Goal: Task Accomplishment & Management: Complete application form

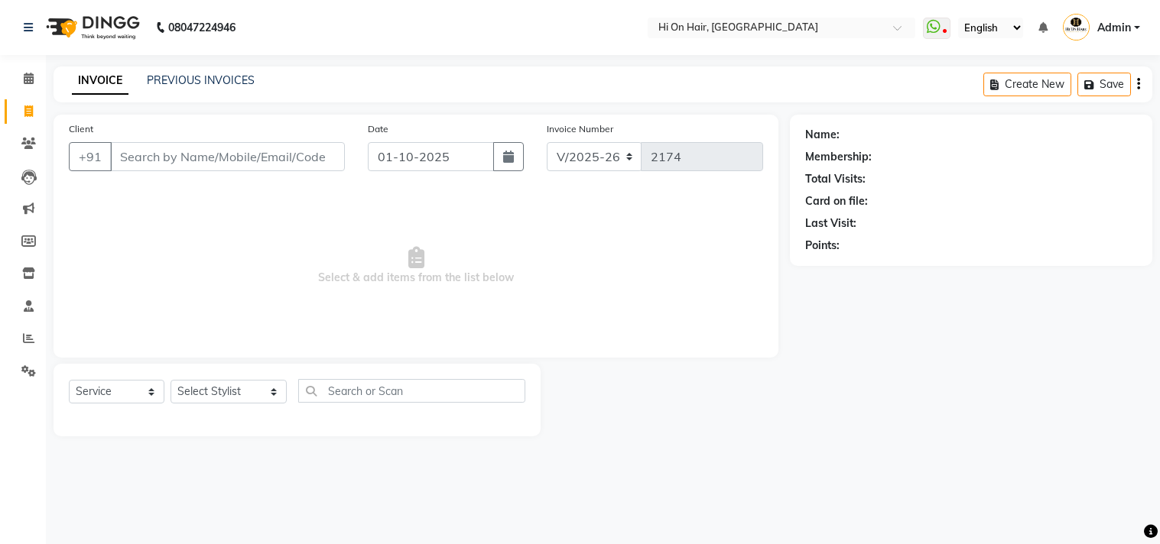
select select "535"
select select "service"
click at [203, 83] on link "PREVIOUS INVOICES" at bounding box center [201, 80] width 108 height 14
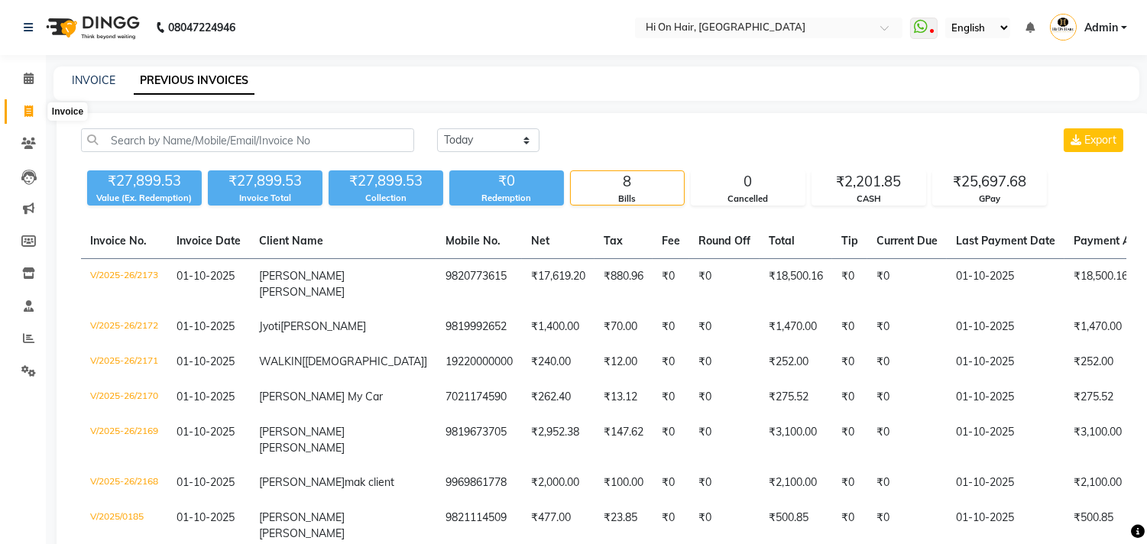
click at [31, 109] on icon at bounding box center [28, 110] width 8 height 11
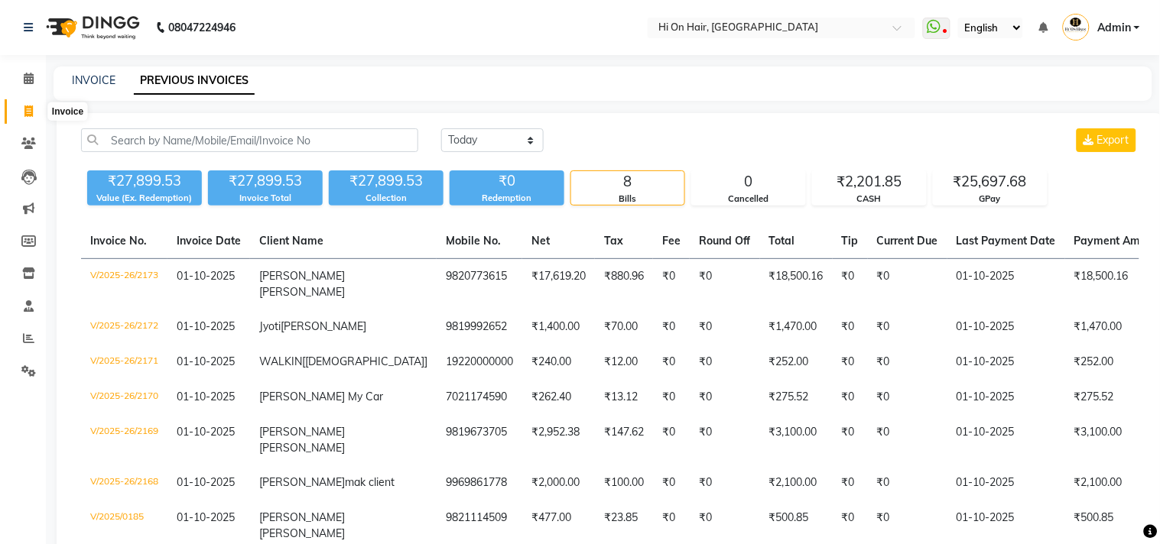
select select "535"
select select "service"
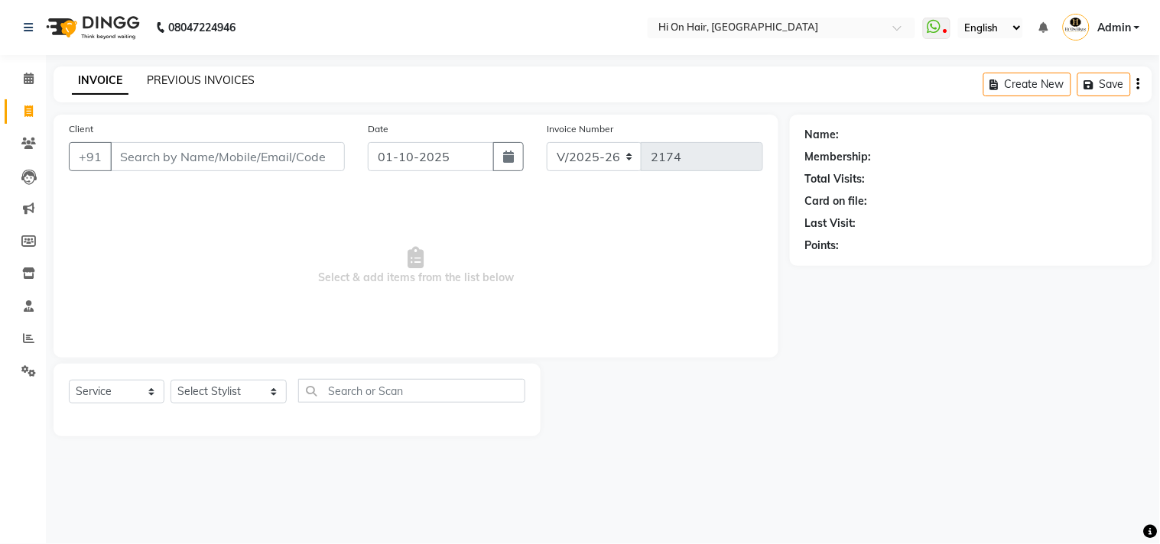
click at [229, 79] on link "PREVIOUS INVOICES" at bounding box center [201, 80] width 108 height 14
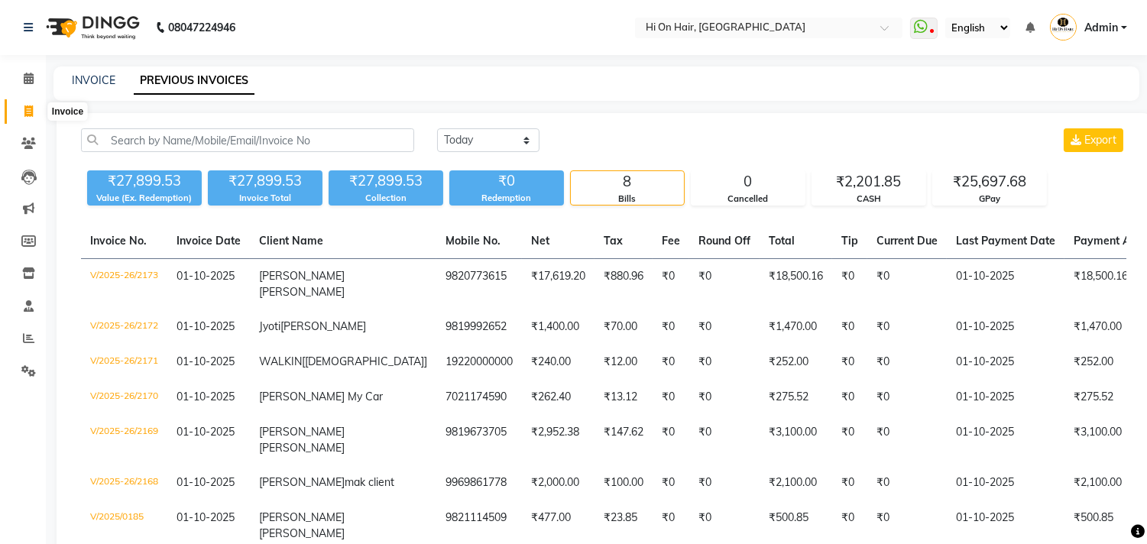
click at [24, 111] on icon at bounding box center [28, 110] width 8 height 11
select select "service"
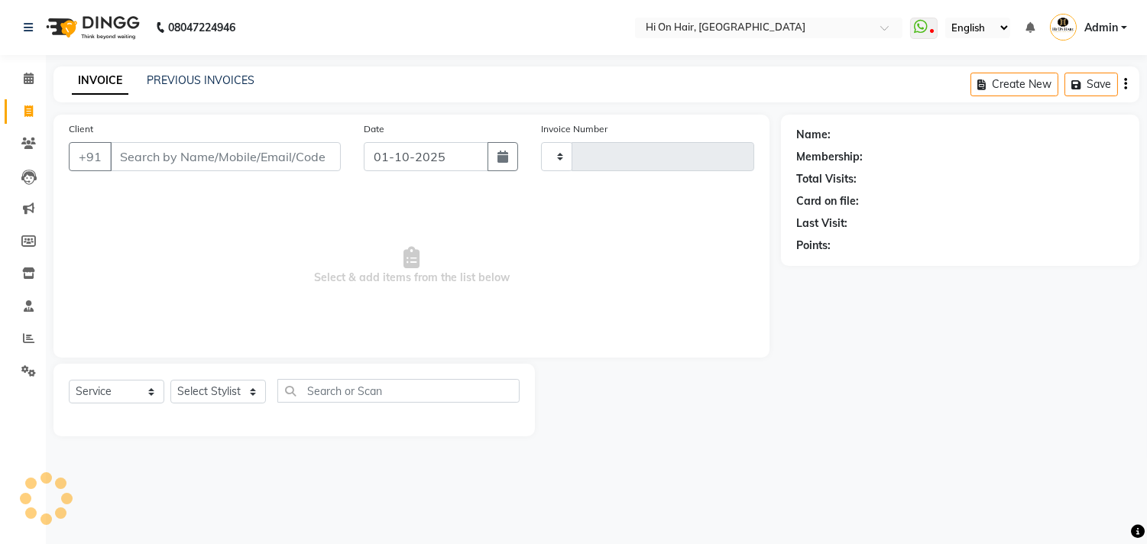
type input "2174"
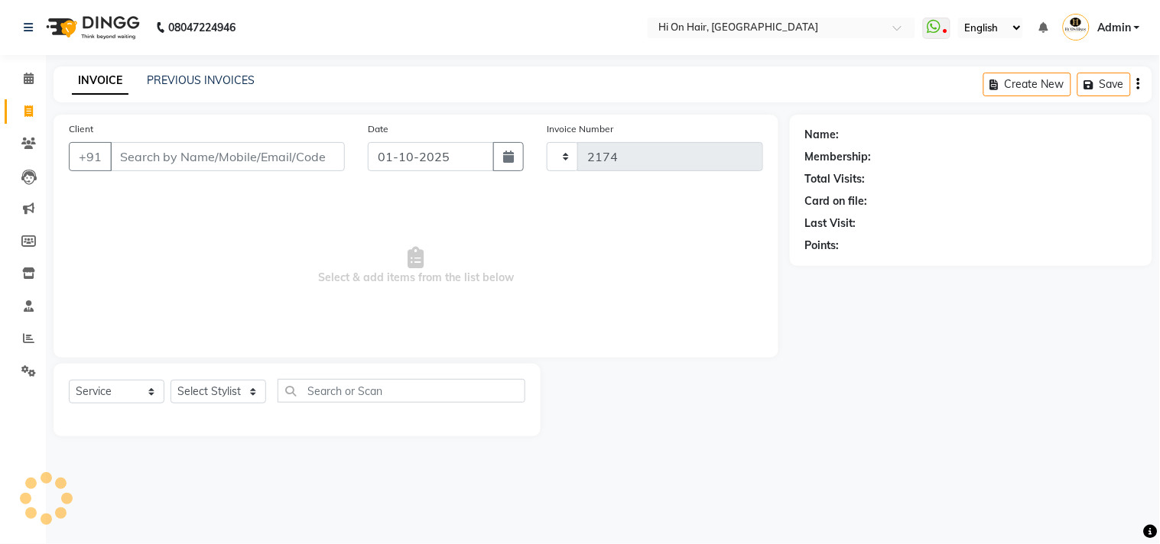
select select "535"
click at [218, 151] on input "Client" at bounding box center [227, 156] width 235 height 29
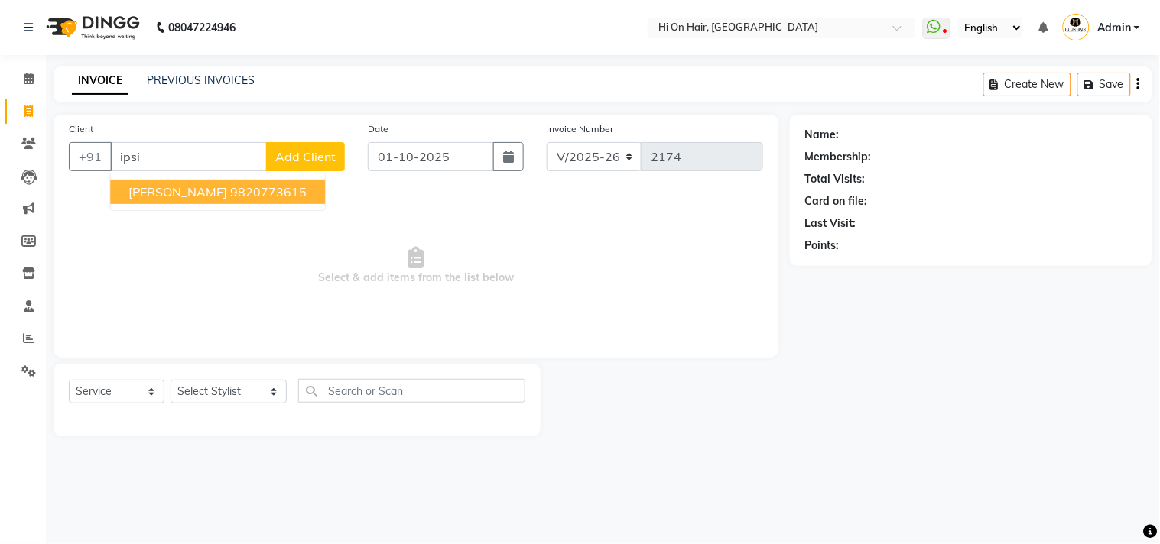
click at [230, 194] on ngb-highlight "9820773615" at bounding box center [268, 191] width 76 height 15
type input "9820773615"
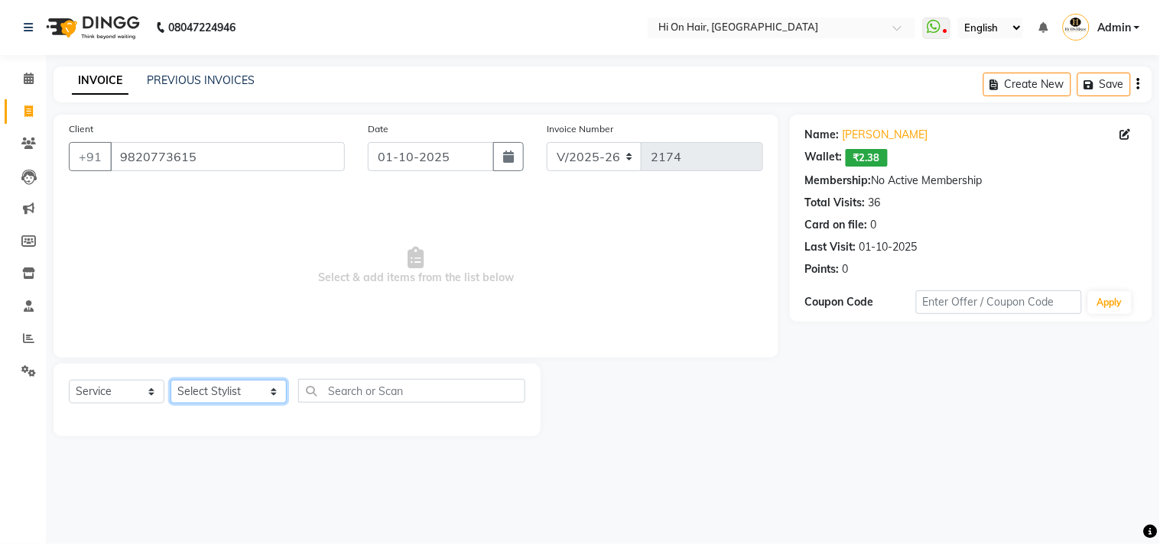
click at [220, 391] on select "Select Stylist Alim Kaldane Anwar Laskar Hi On Hair MAKYOPHI Pankaj Thakur Poon…" at bounding box center [228, 392] width 116 height 24
select select "30126"
click at [170, 381] on select "Select Stylist Alim Kaldane Anwar Laskar Hi On Hair MAKYOPHI Pankaj Thakur Poon…" at bounding box center [228, 392] width 116 height 24
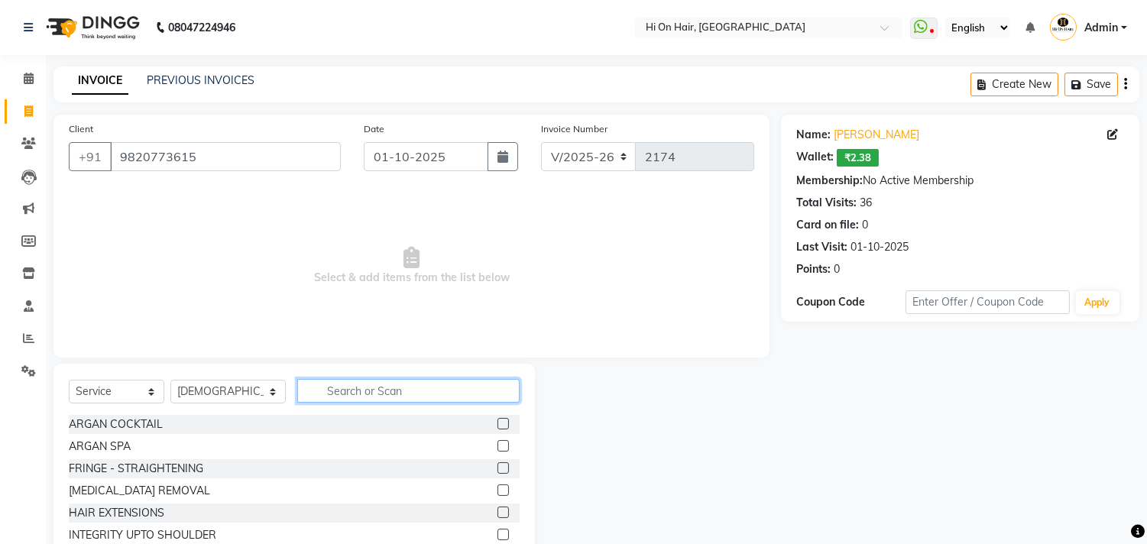
click at [345, 388] on input "text" at bounding box center [408, 391] width 222 height 24
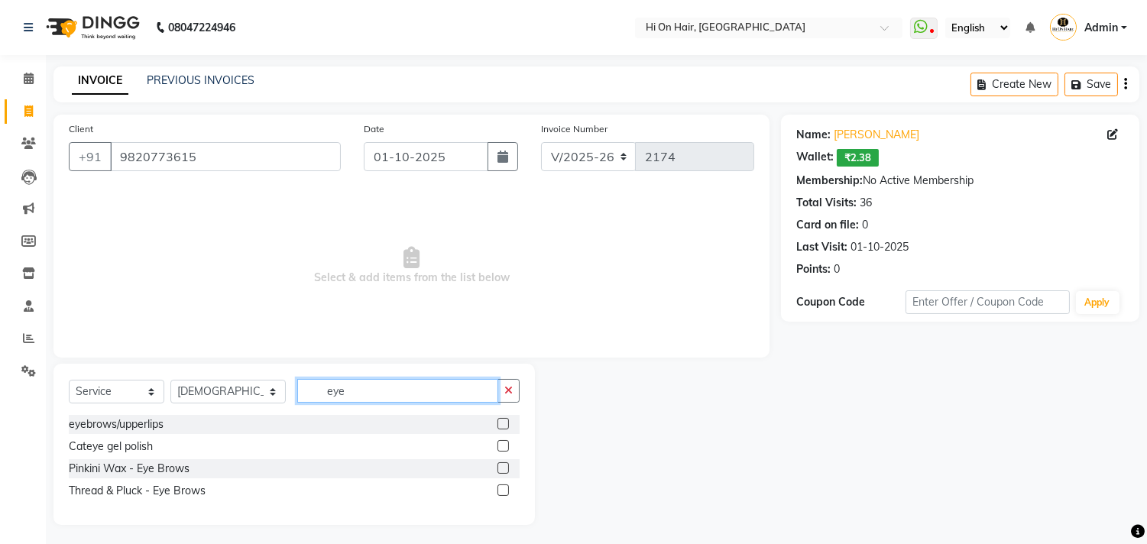
type input "eye"
click at [502, 492] on label at bounding box center [503, 490] width 11 height 11
click at [502, 492] on input "checkbox" at bounding box center [503, 491] width 10 height 10
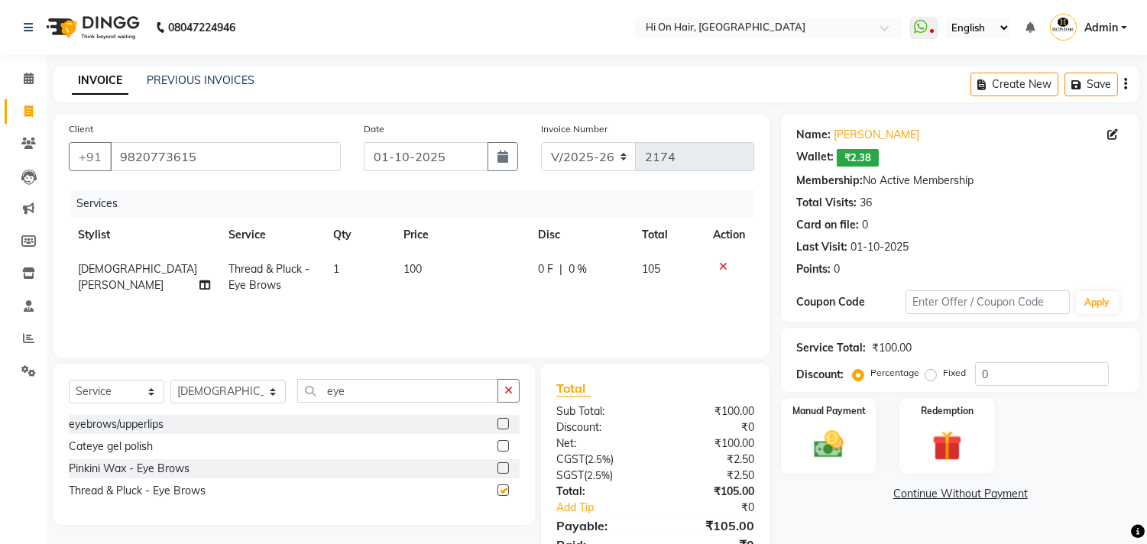
checkbox input "false"
drag, startPoint x: 339, startPoint y: 393, endPoint x: 271, endPoint y: 401, distance: 68.5
click at [271, 401] on div "Select Service Product Membership Package Voucher Prepaid Gift Card Select Styl…" at bounding box center [294, 397] width 451 height 36
type input "upp"
click at [501, 446] on label at bounding box center [503, 445] width 11 height 11
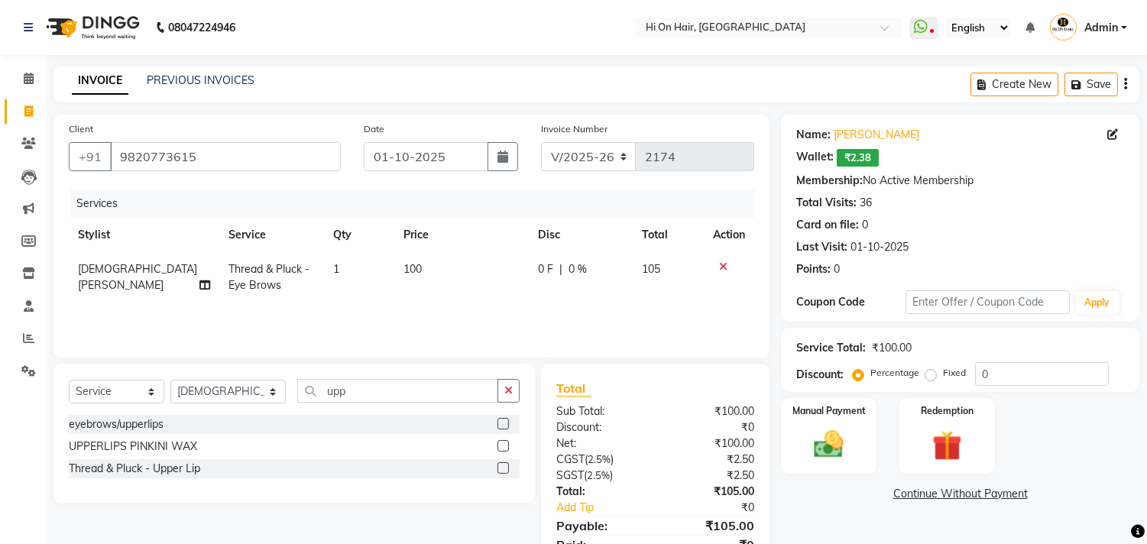
click at [501, 446] on input "checkbox" at bounding box center [503, 447] width 10 height 10
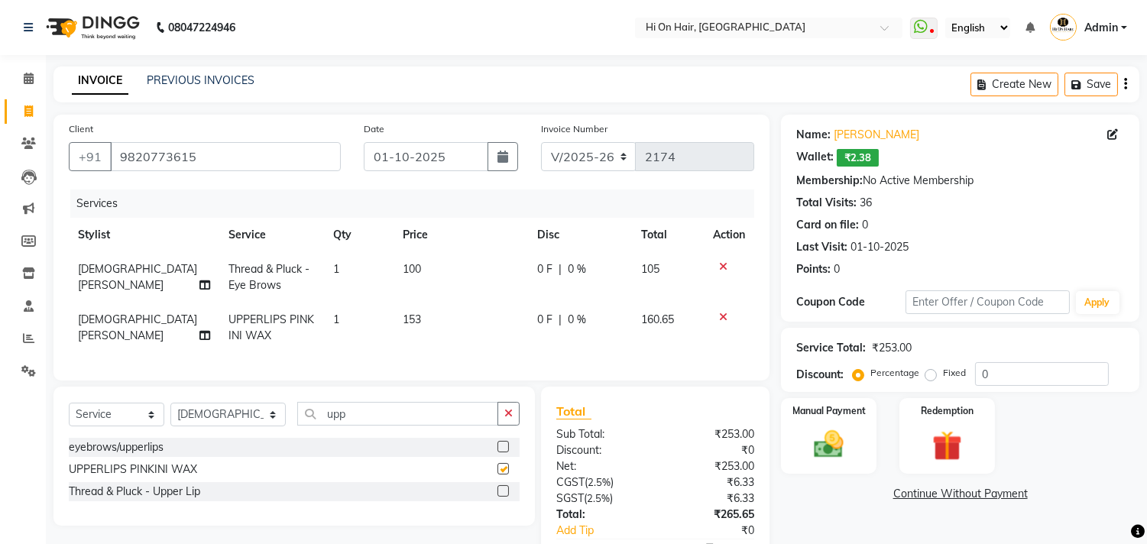
checkbox input "false"
click at [975, 370] on input "0" at bounding box center [1042, 374] width 134 height 24
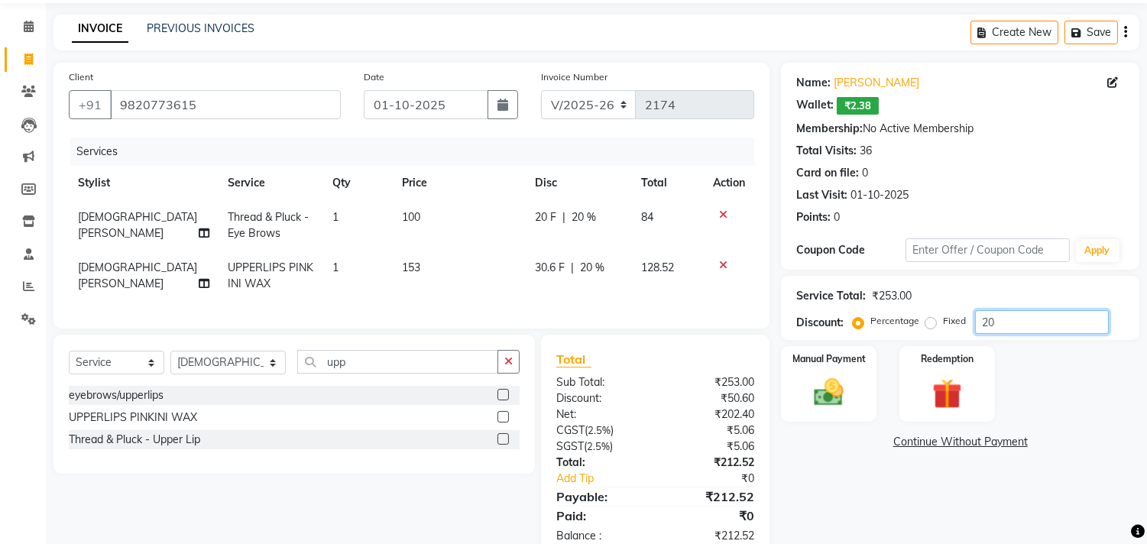
scroll to position [102, 0]
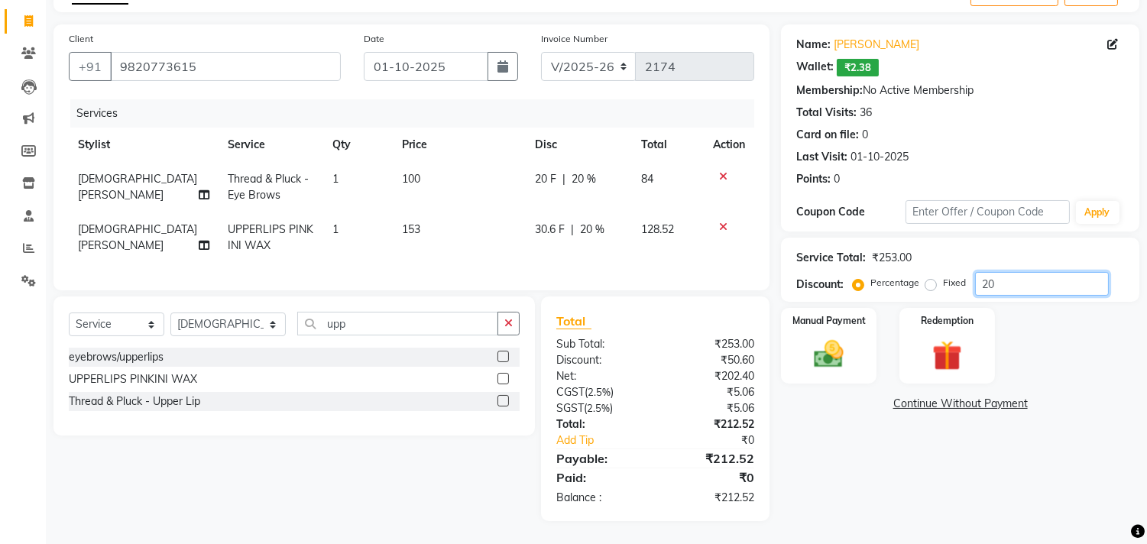
type input "20"
click at [467, 224] on td "153" at bounding box center [460, 238] width 134 height 50
select select "30126"
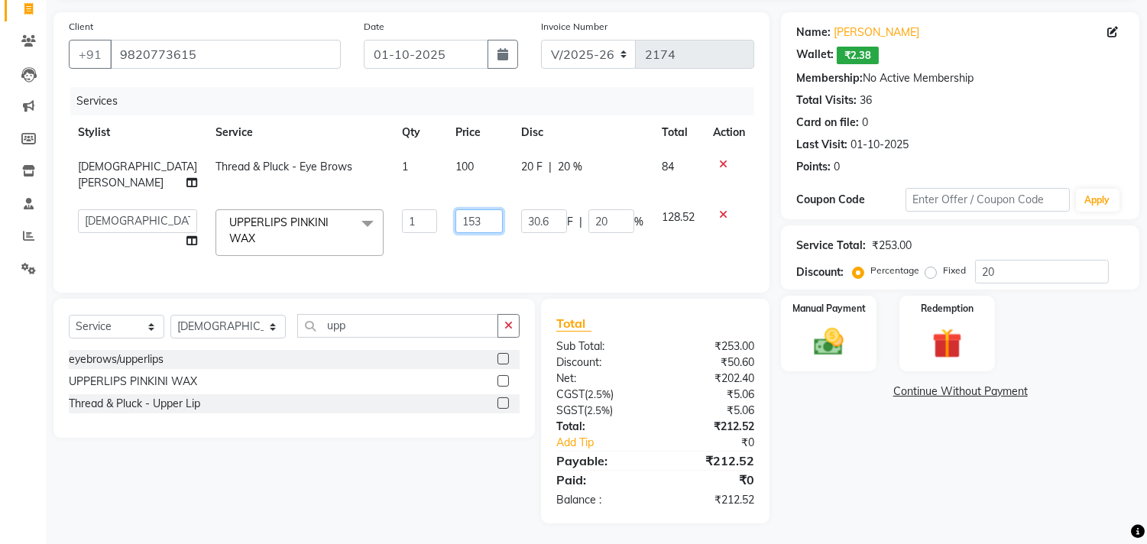
click at [467, 224] on input "153" at bounding box center [479, 221] width 47 height 24
type input "180"
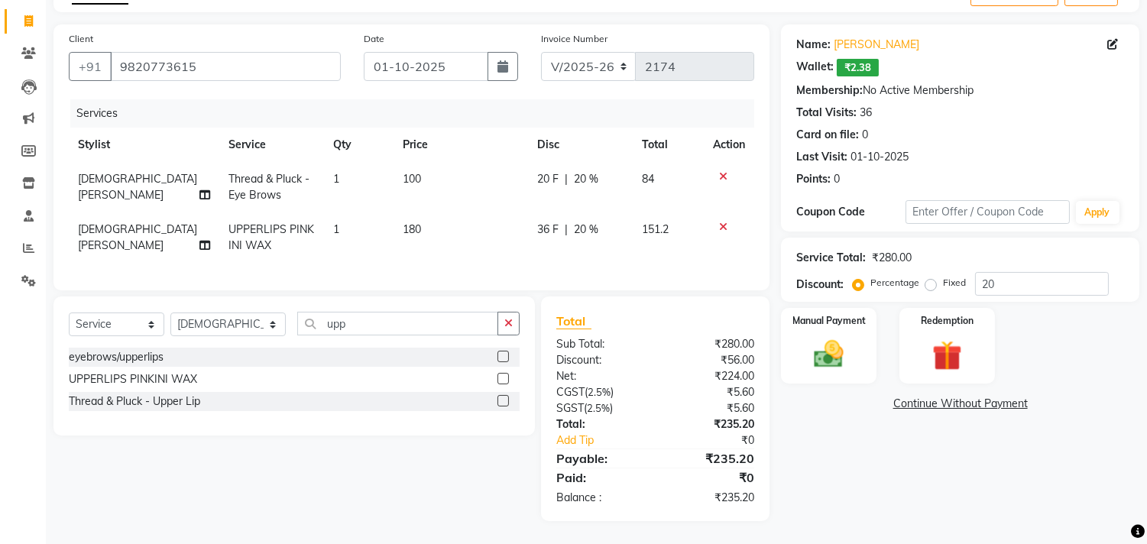
click at [492, 248] on td "180" at bounding box center [461, 238] width 135 height 50
select select "30126"
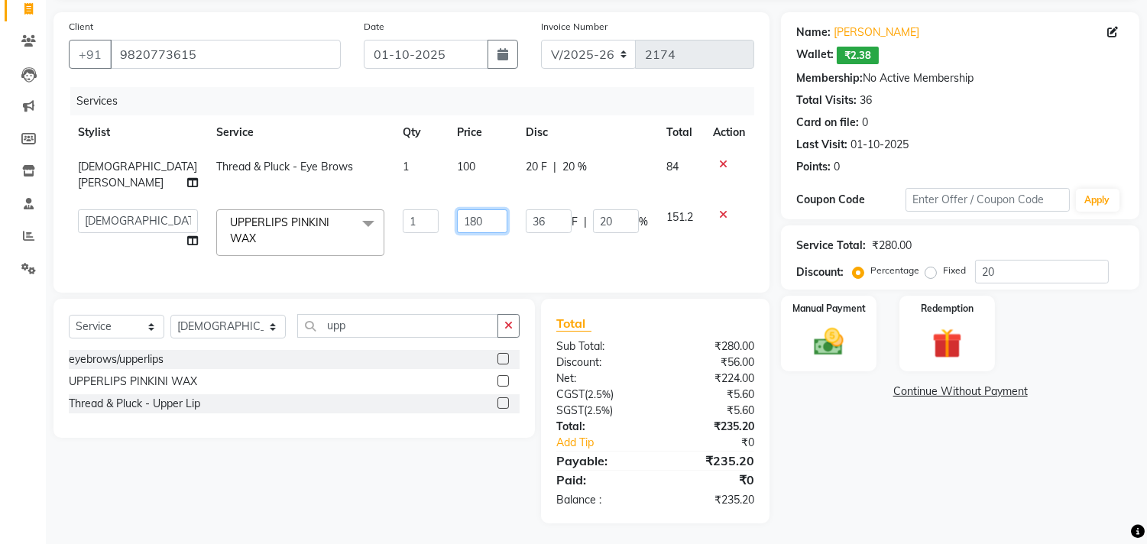
click at [457, 223] on input "180" at bounding box center [482, 221] width 50 height 24
type input "182"
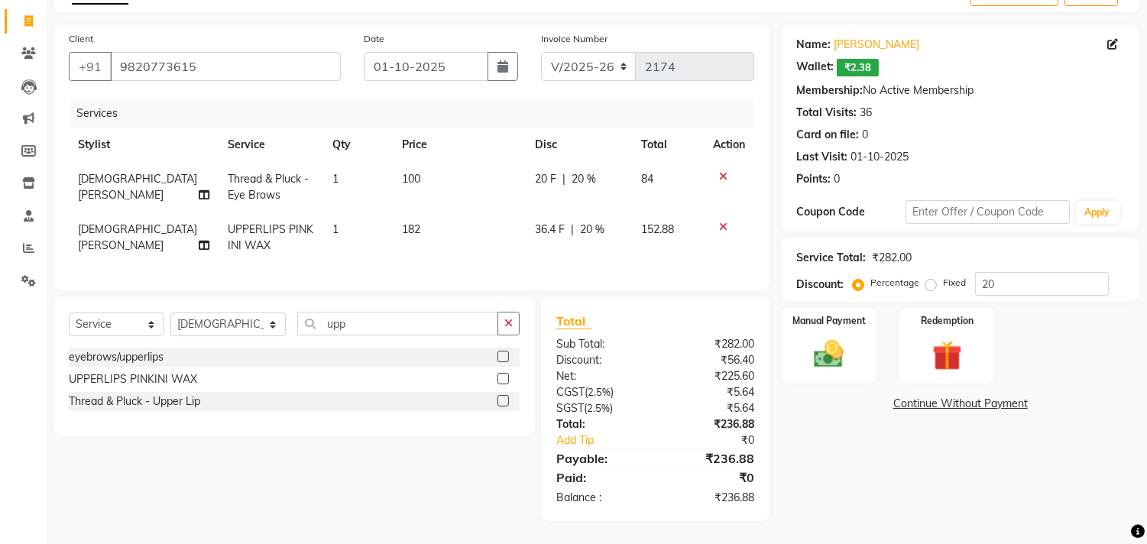
click at [518, 249] on tr "Rasika Shelar UPPERLIPS PINKINI WAX 1 182 36.4 F | 20 % 152.88" at bounding box center [412, 238] width 686 height 50
click at [599, 242] on td "36.4 F | 20 %" at bounding box center [579, 238] width 106 height 50
select select "30126"
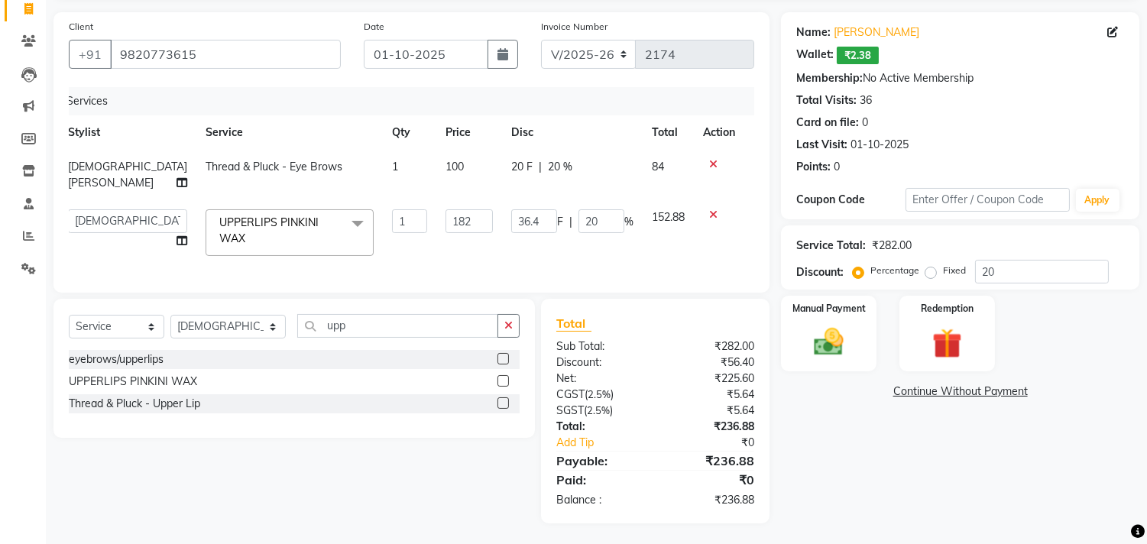
scroll to position [0, 0]
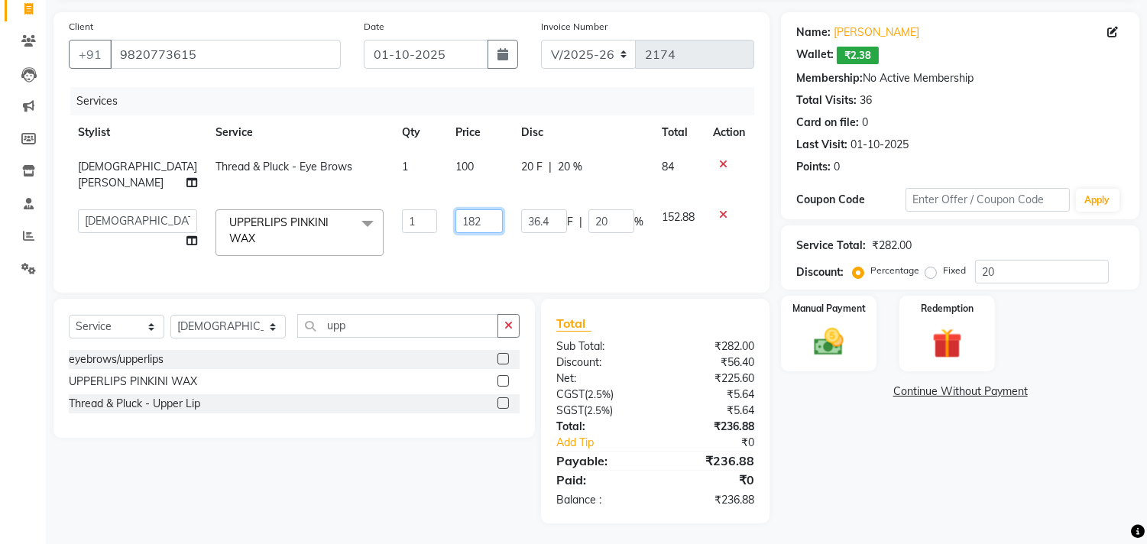
click at [456, 211] on input "182" at bounding box center [479, 221] width 47 height 24
type input "183"
click at [478, 245] on td "183" at bounding box center [479, 232] width 66 height 65
select select "30126"
click at [820, 358] on img at bounding box center [829, 343] width 50 height 36
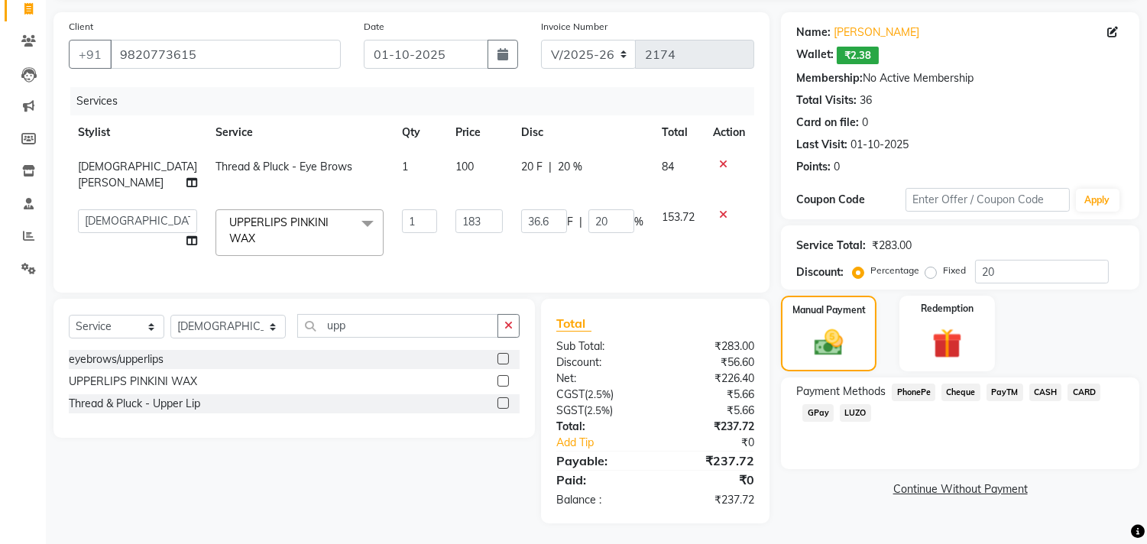
click at [818, 410] on span "GPay" at bounding box center [818, 413] width 31 height 18
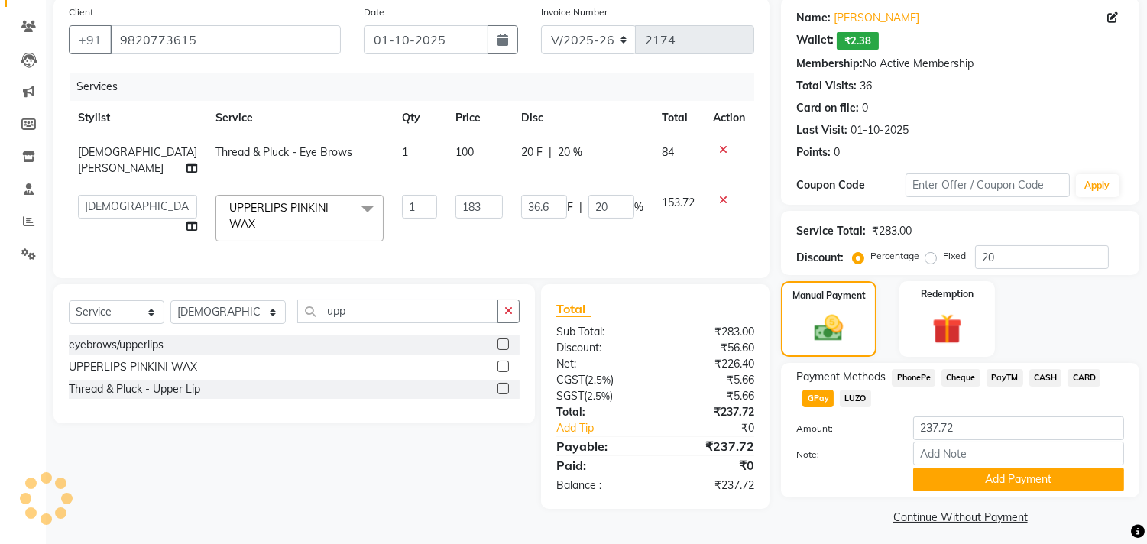
scroll to position [125, 0]
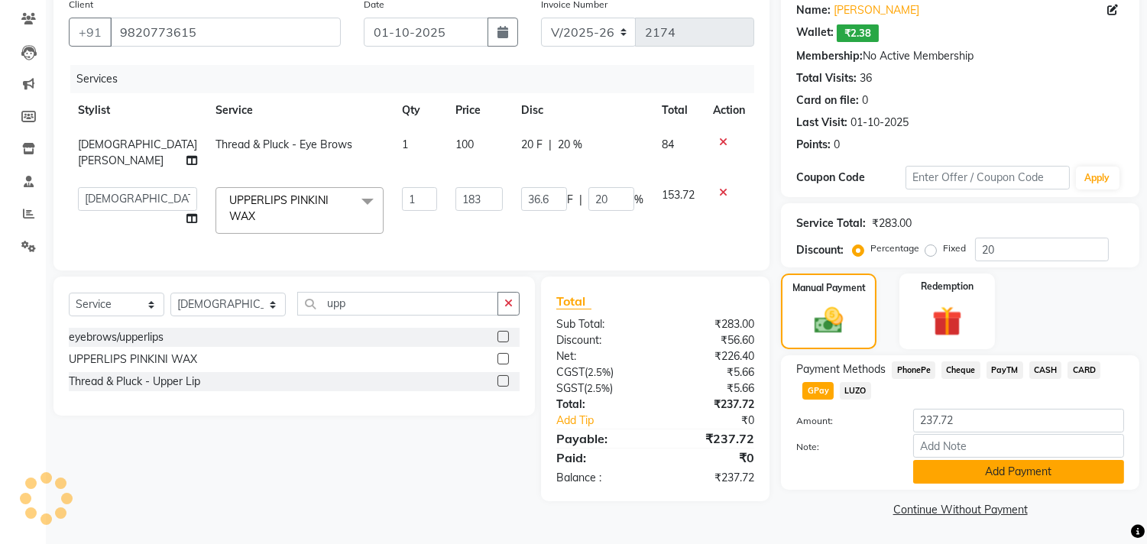
click at [1017, 471] on button "Add Payment" at bounding box center [1018, 472] width 211 height 24
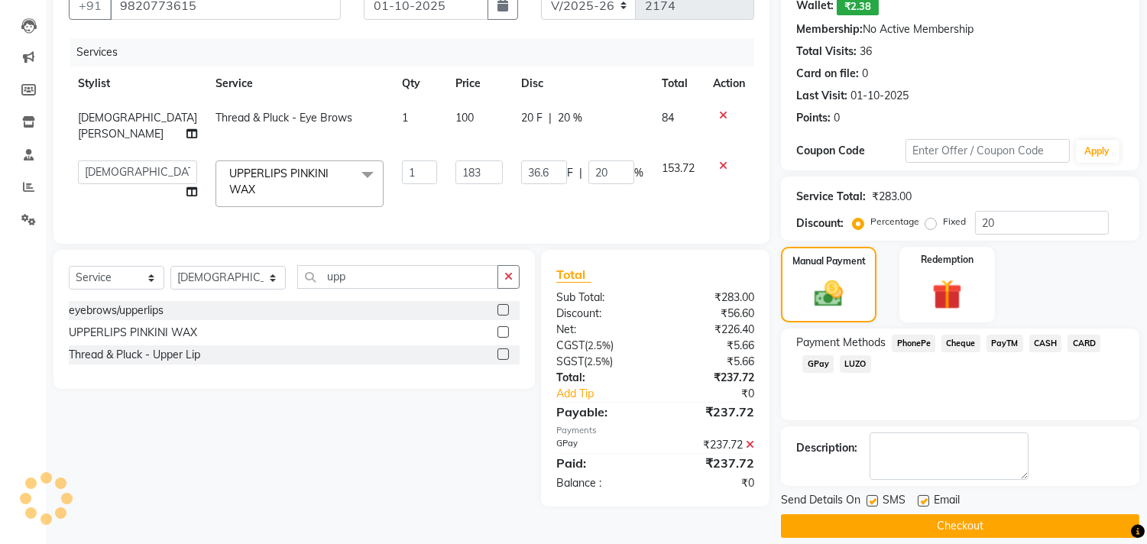
scroll to position [167, 0]
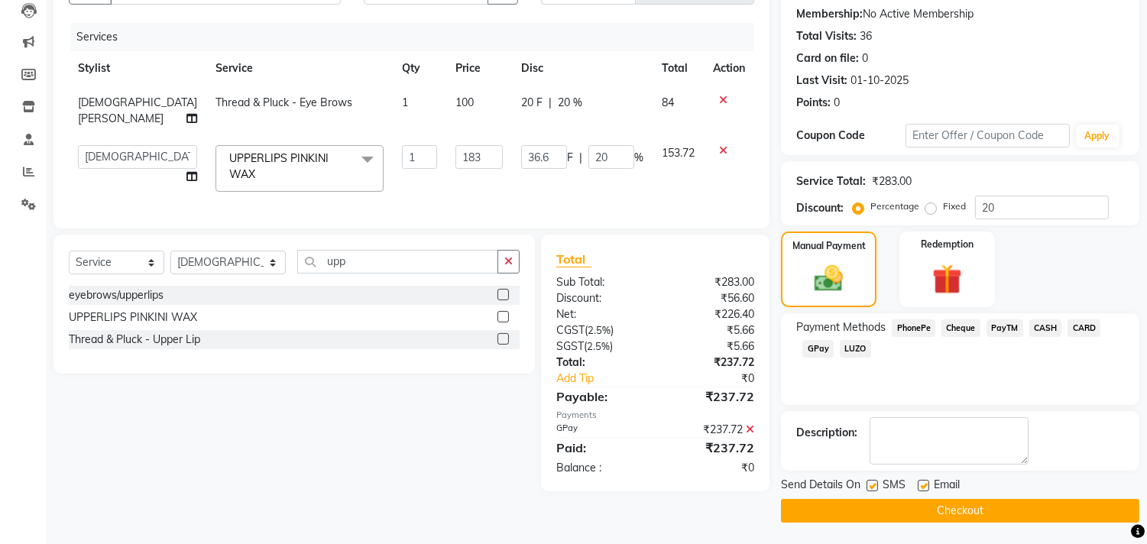
click at [923, 482] on label at bounding box center [923, 485] width 11 height 11
click at [923, 482] on input "checkbox" at bounding box center [923, 487] width 10 height 10
checkbox input "false"
click at [943, 510] on button "Checkout" at bounding box center [960, 511] width 359 height 24
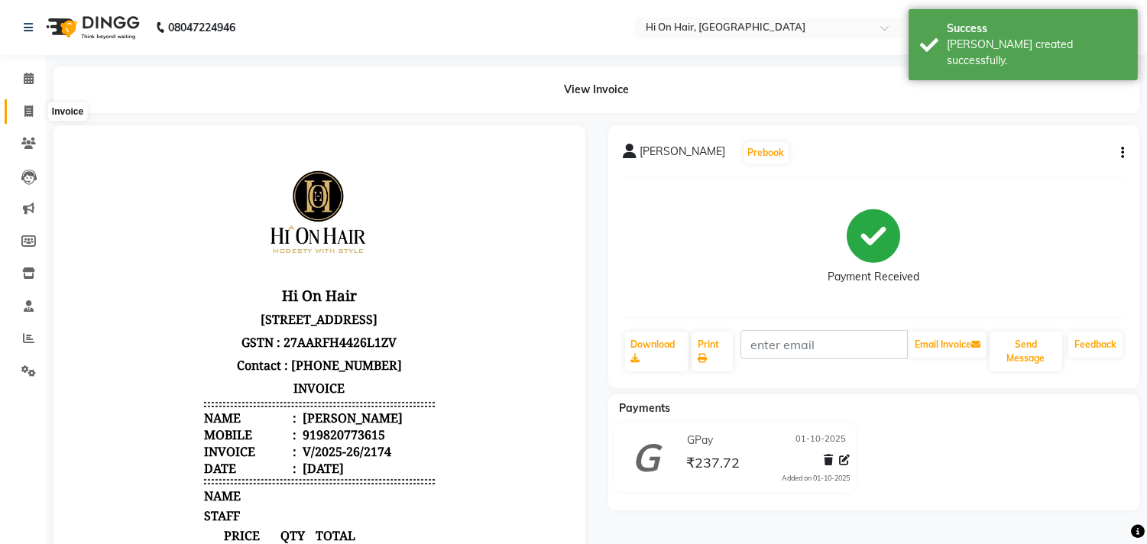
click at [27, 109] on icon at bounding box center [28, 110] width 8 height 11
select select "535"
select select "service"
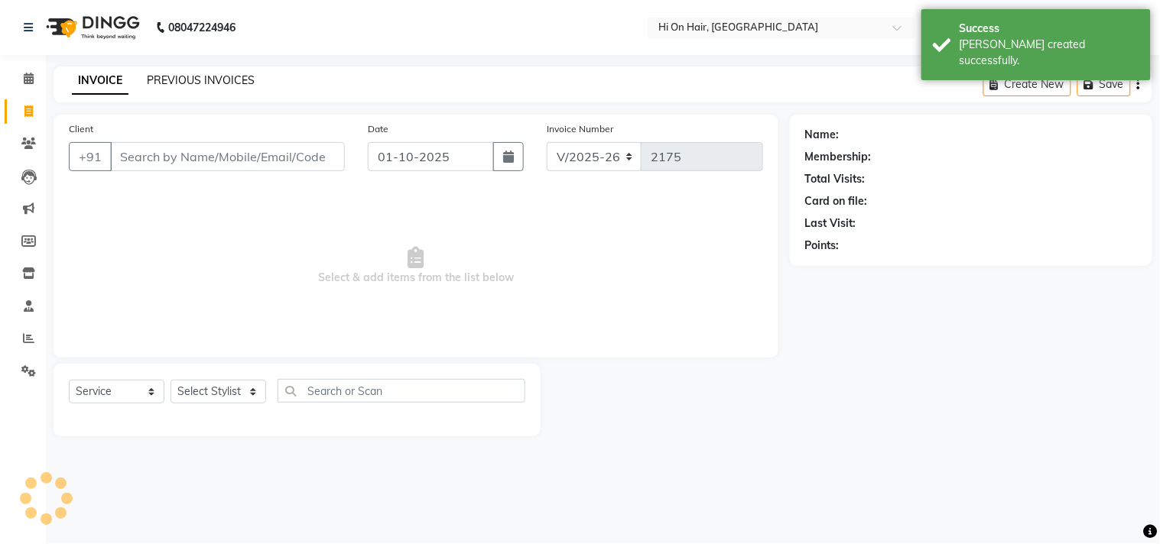
click at [202, 80] on link "PREVIOUS INVOICES" at bounding box center [201, 80] width 108 height 14
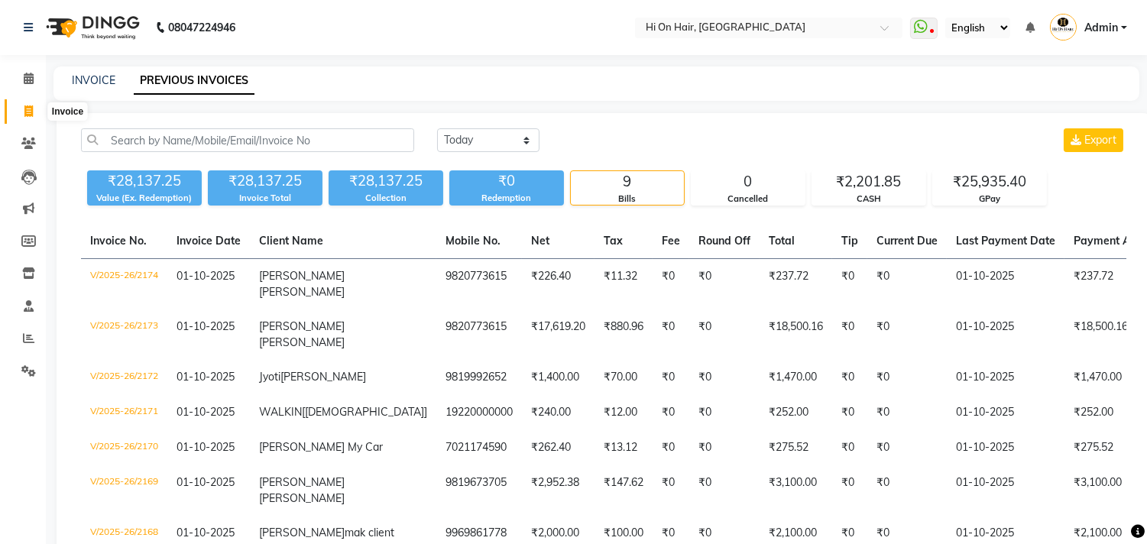
click at [24, 109] on icon at bounding box center [28, 110] width 8 height 11
select select "535"
select select "service"
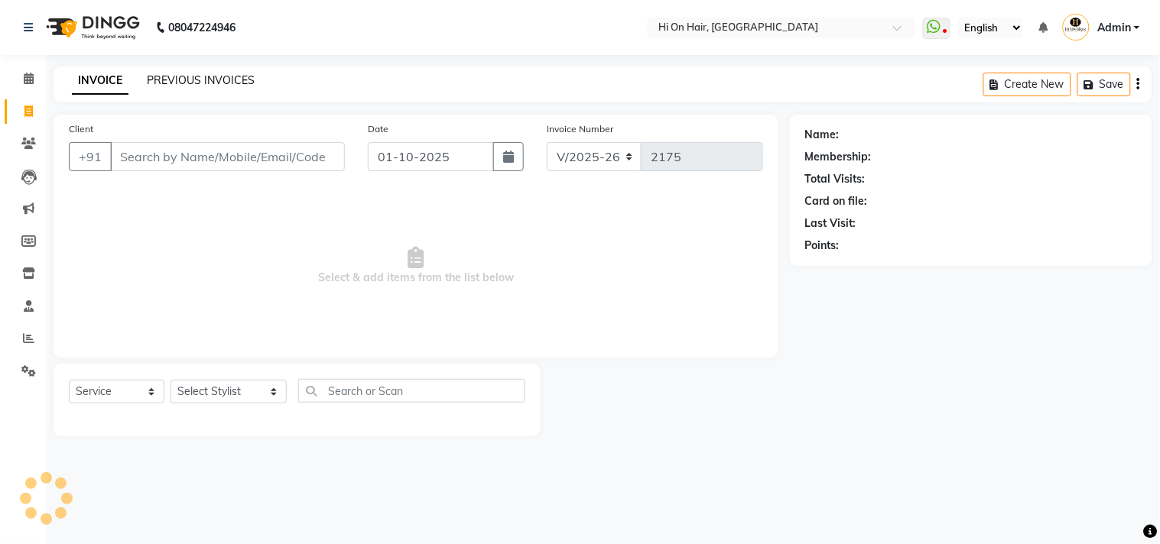
click at [181, 84] on link "PREVIOUS INVOICES" at bounding box center [201, 80] width 108 height 14
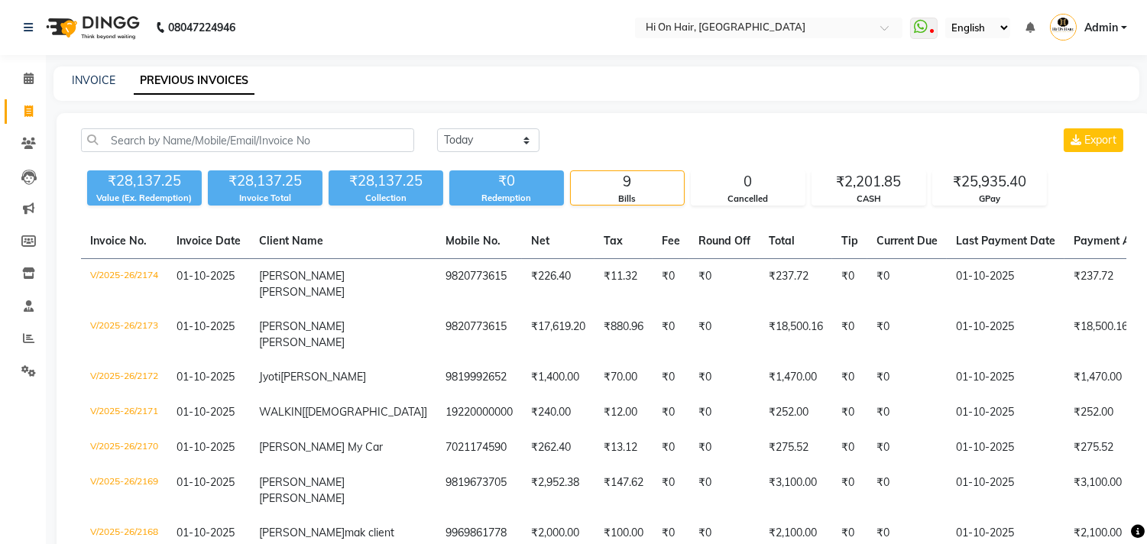
click at [487, 67] on div "INVOICE PREVIOUS INVOICES" at bounding box center [597, 84] width 1086 height 34
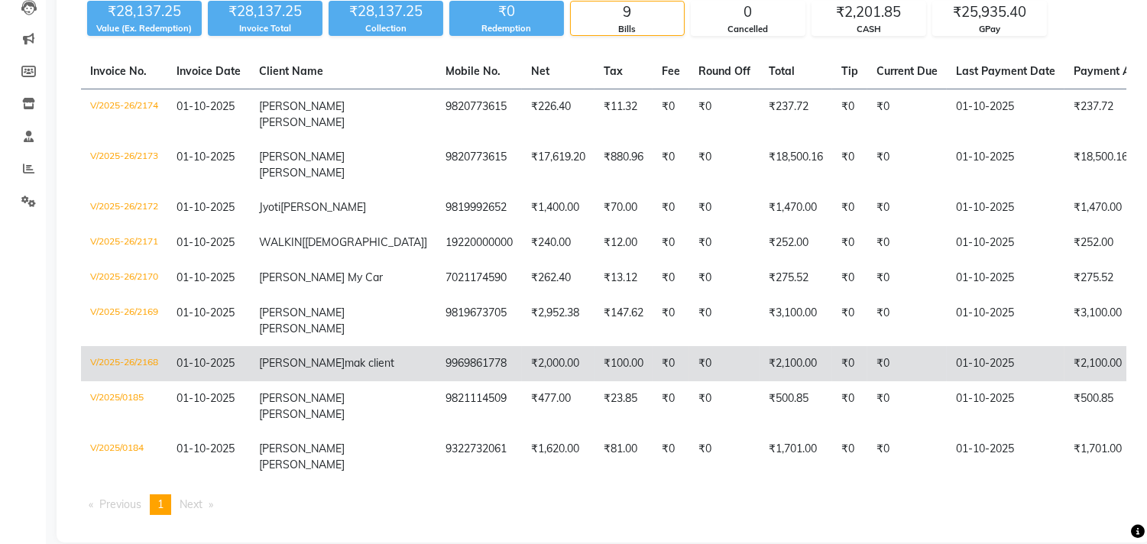
scroll to position [255, 0]
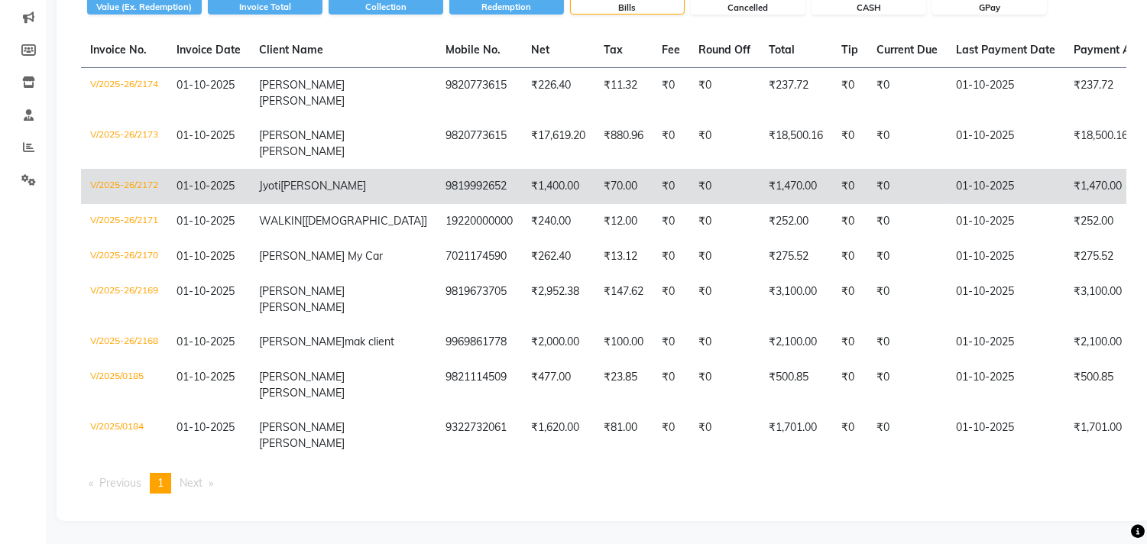
click at [436, 169] on td "9819992652" at bounding box center [479, 186] width 86 height 35
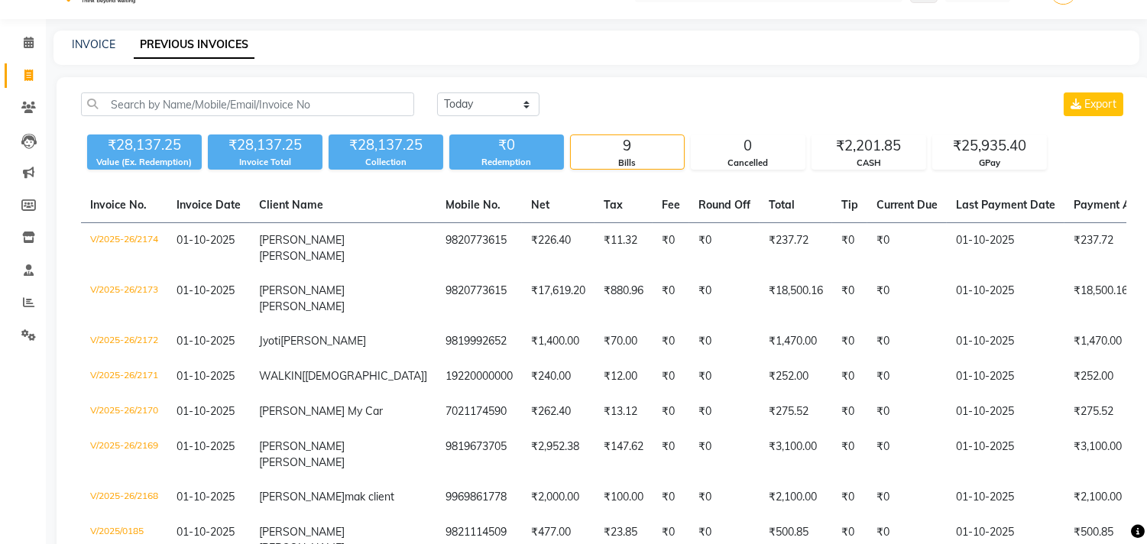
scroll to position [0, 0]
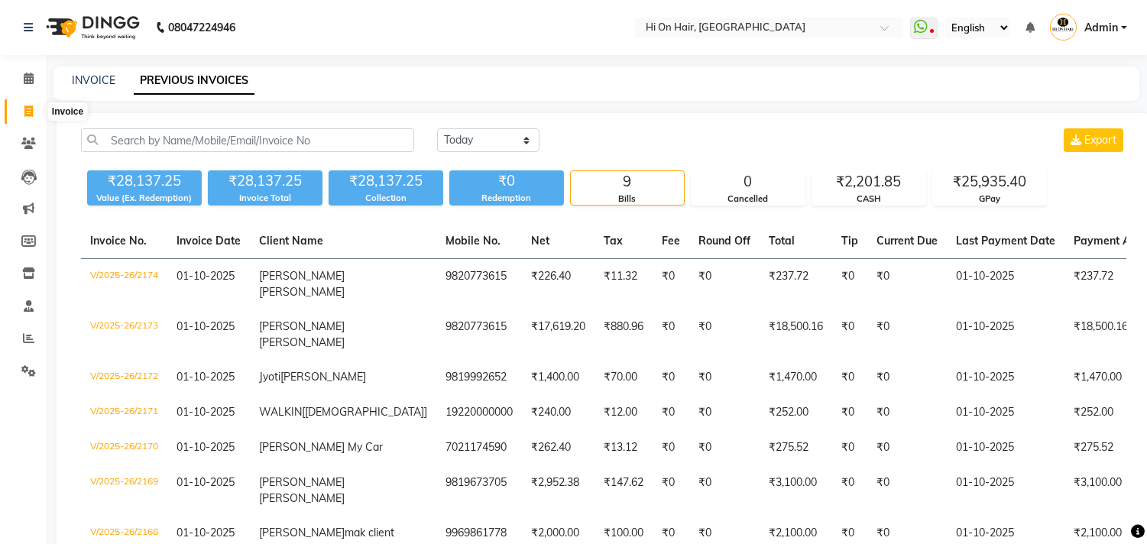
click at [27, 115] on icon at bounding box center [28, 110] width 8 height 11
select select "535"
select select "service"
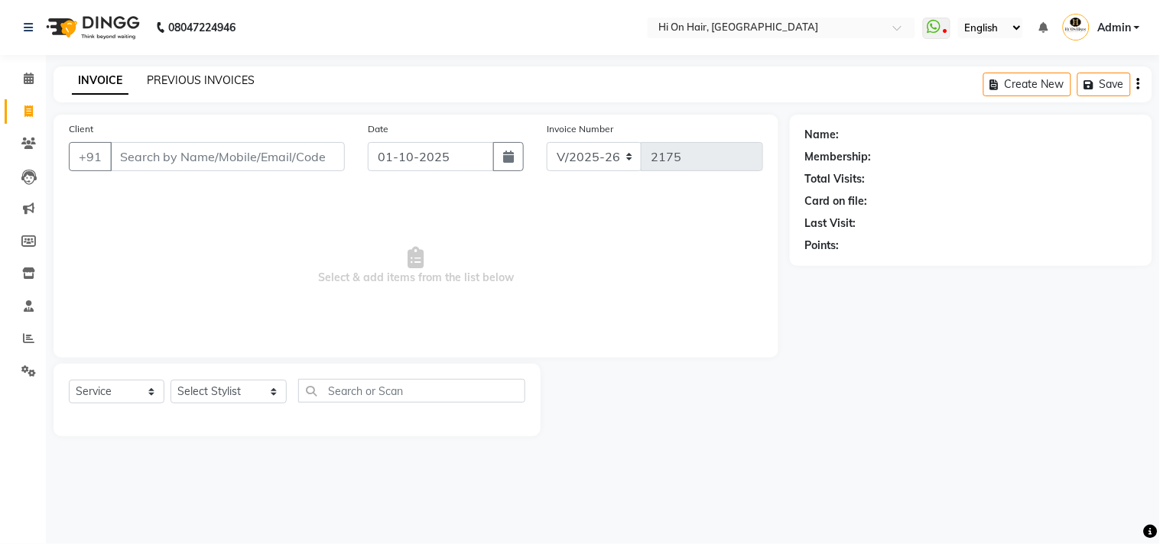
click at [203, 86] on link "PREVIOUS INVOICES" at bounding box center [201, 80] width 108 height 14
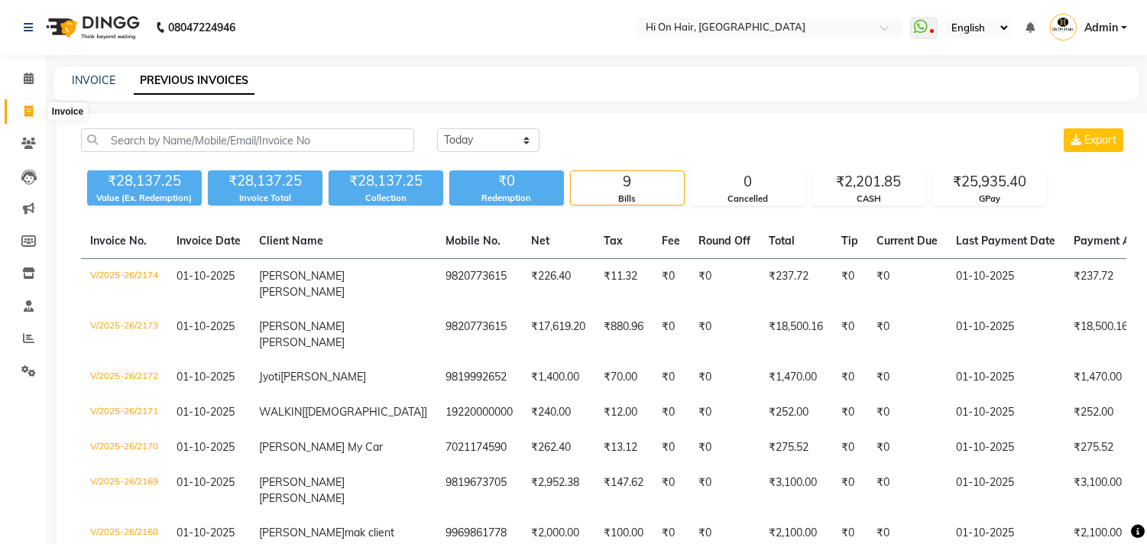
click at [19, 112] on span at bounding box center [28, 112] width 27 height 18
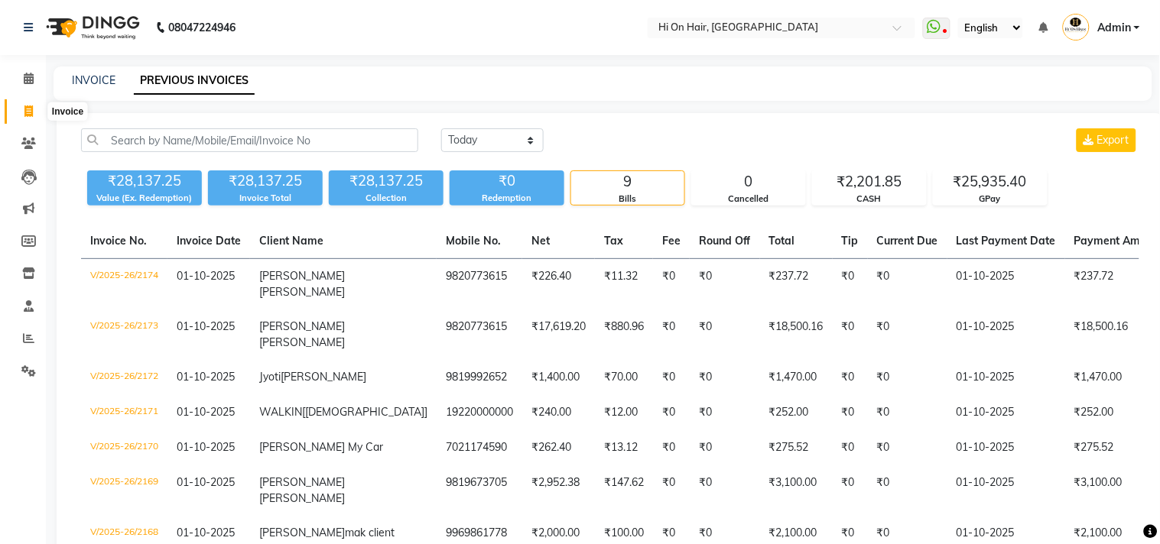
select select "535"
select select "service"
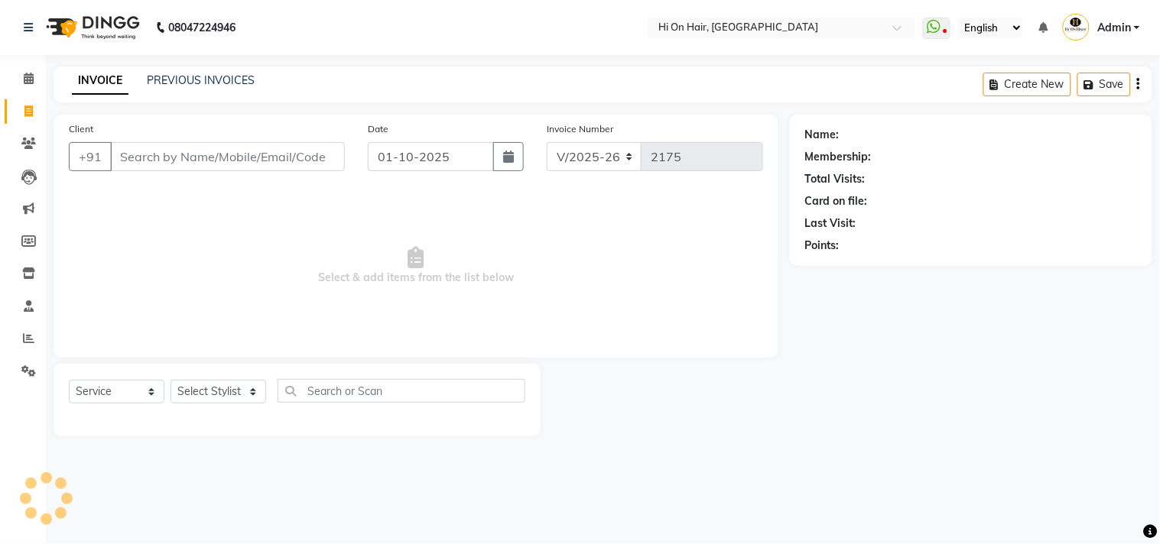
click at [159, 154] on input "Client" at bounding box center [227, 156] width 235 height 29
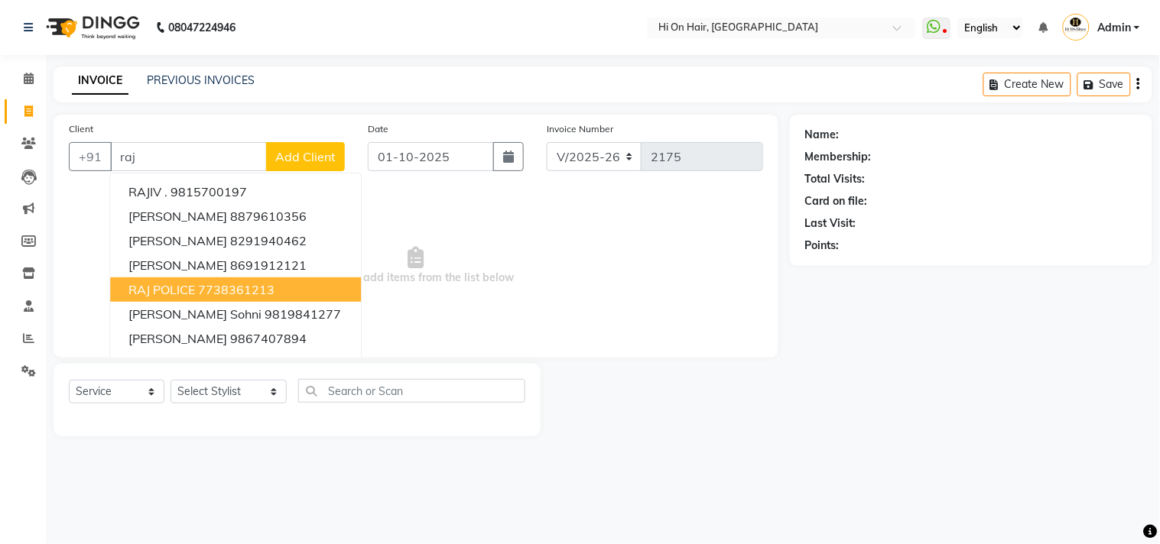
click at [249, 299] on button "RAJ POLICE 7738361213" at bounding box center [235, 289] width 251 height 24
type input "7738361213"
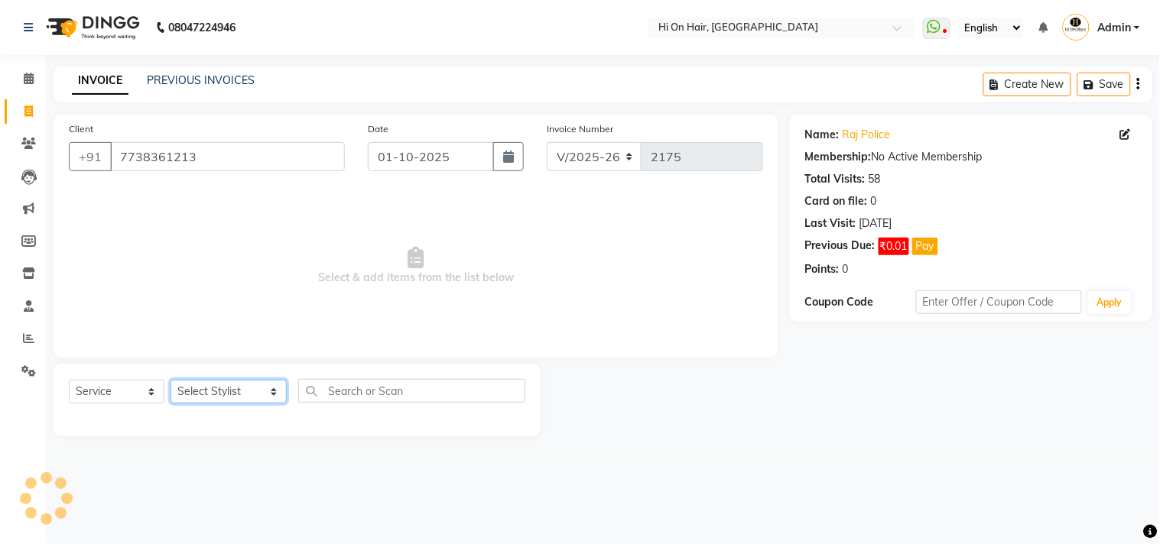
click at [238, 397] on select "Select Stylist Alim Kaldane Anwar Laskar Hi On Hair MAKYOPHI Pankaj Thakur Poon…" at bounding box center [228, 392] width 116 height 24
select select "6883"
click at [170, 381] on select "Select Stylist Alim Kaldane Anwar Laskar Hi On Hair MAKYOPHI Pankaj Thakur Poon…" at bounding box center [228, 392] width 116 height 24
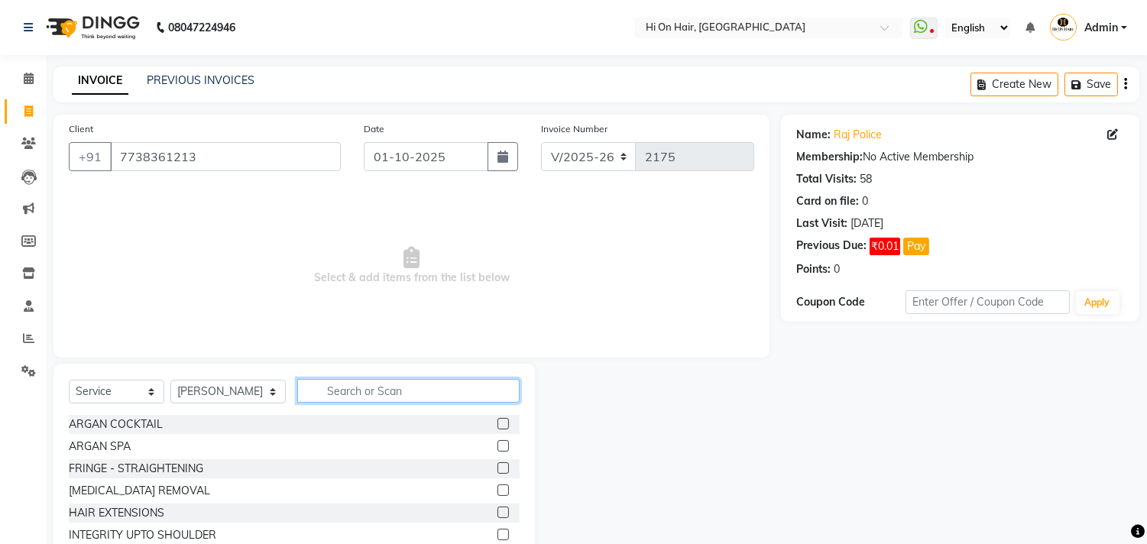
click at [375, 395] on input "text" at bounding box center [408, 391] width 222 height 24
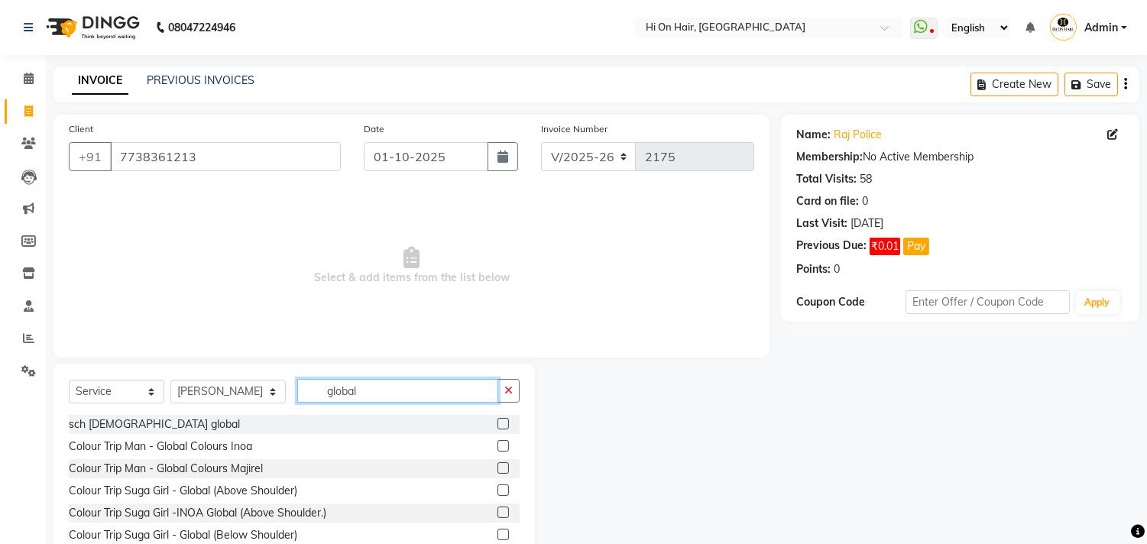
type input "global"
click at [498, 444] on label at bounding box center [503, 445] width 11 height 11
click at [498, 444] on input "checkbox" at bounding box center [503, 447] width 10 height 10
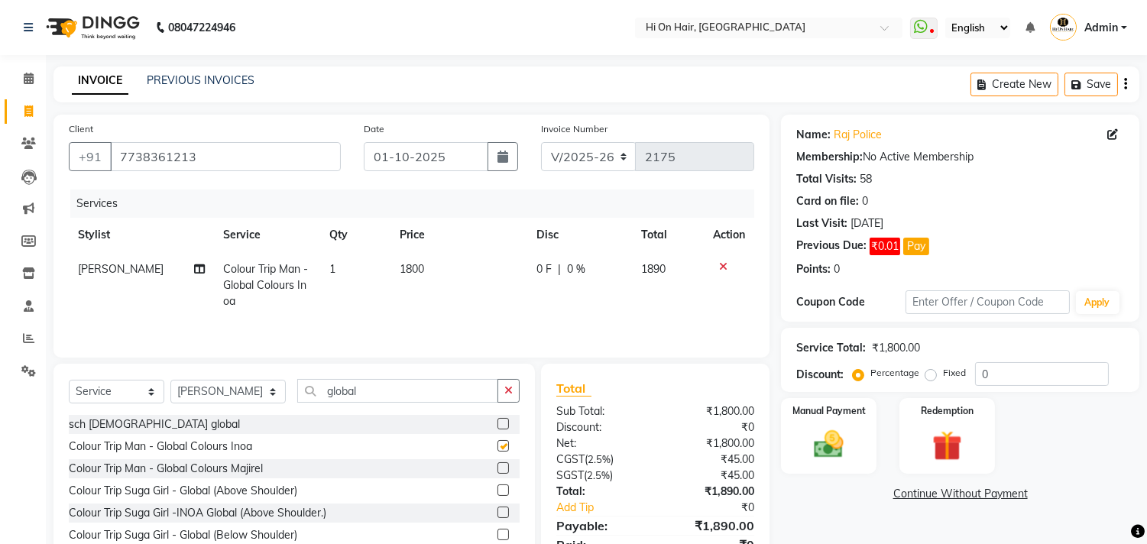
checkbox input "false"
click at [579, 310] on td "0 F | 0 %" at bounding box center [579, 285] width 105 height 67
select select "6883"
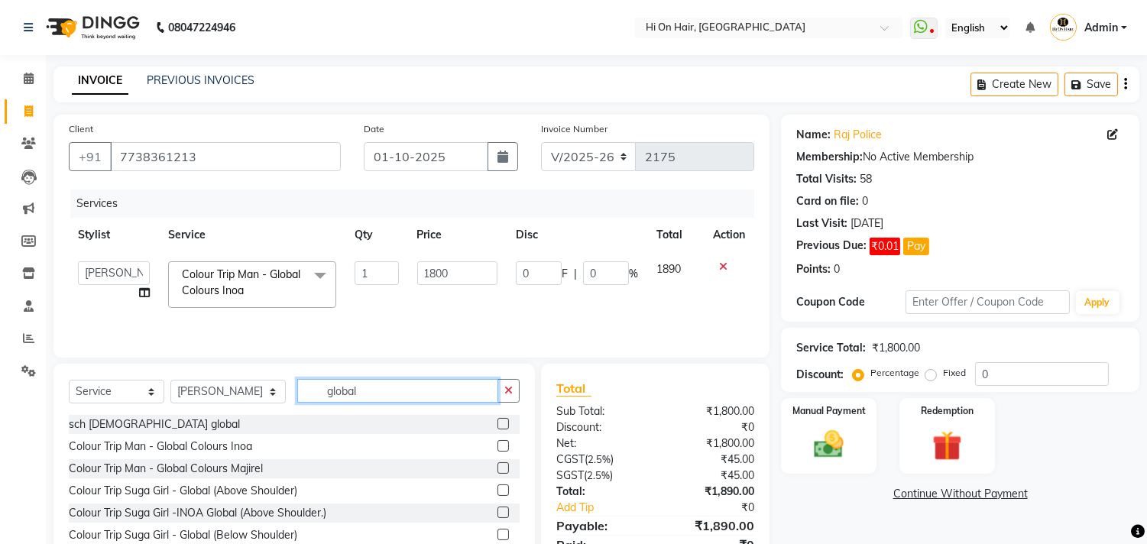
drag, startPoint x: 346, startPoint y: 395, endPoint x: 287, endPoint y: 408, distance: 61.0
click at [287, 408] on div "Select Service Product Membership Package Voucher Prepaid Gift Card Select Styl…" at bounding box center [294, 397] width 451 height 36
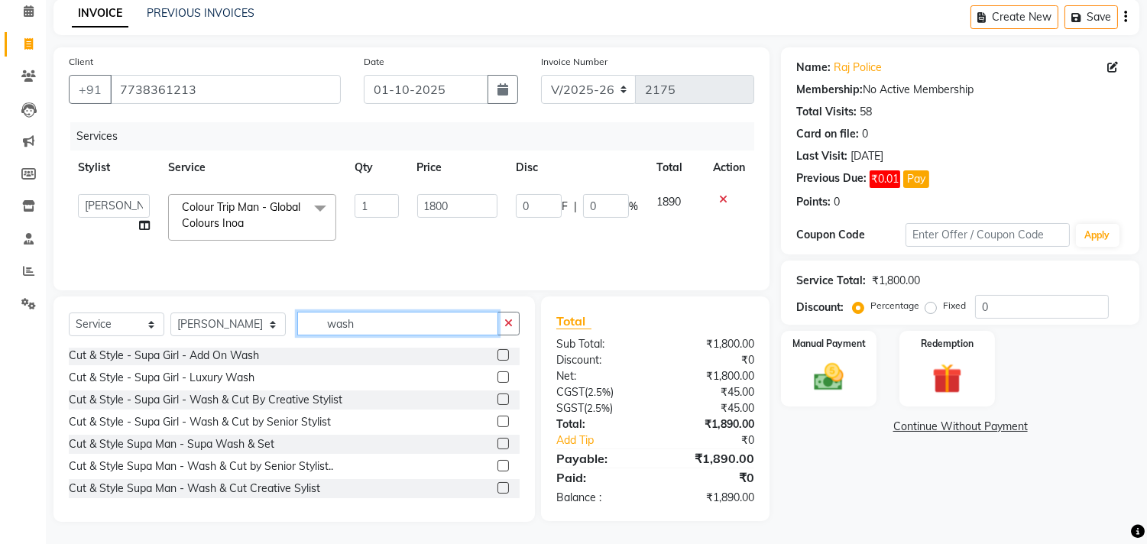
type input "wash"
click at [498, 463] on label at bounding box center [503, 465] width 11 height 11
click at [498, 463] on input "checkbox" at bounding box center [503, 467] width 10 height 10
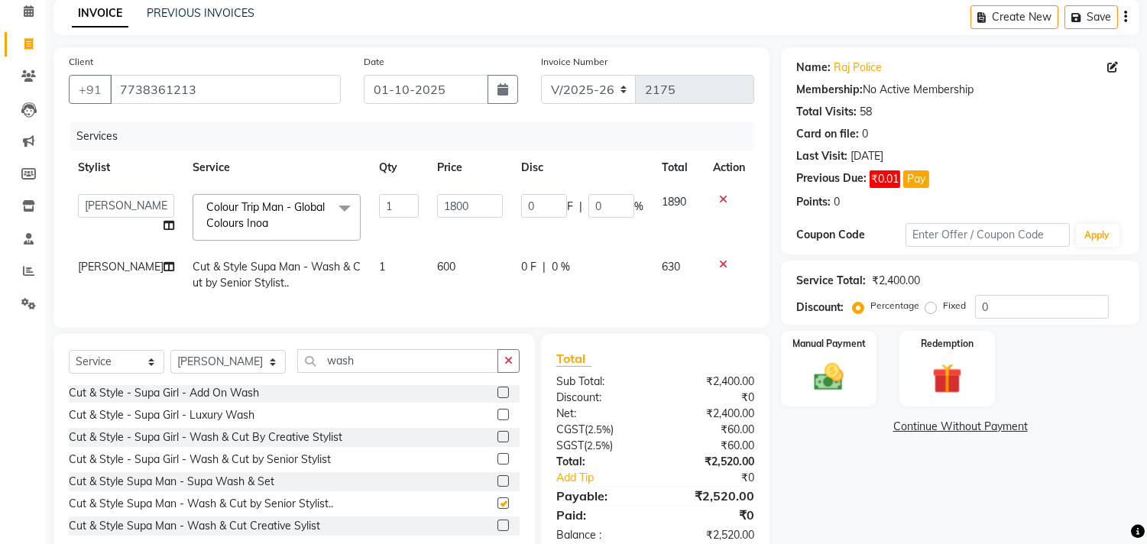
checkbox input "false"
click at [975, 310] on input "0" at bounding box center [1042, 307] width 134 height 24
type input "20"
type input "360"
type input "20"
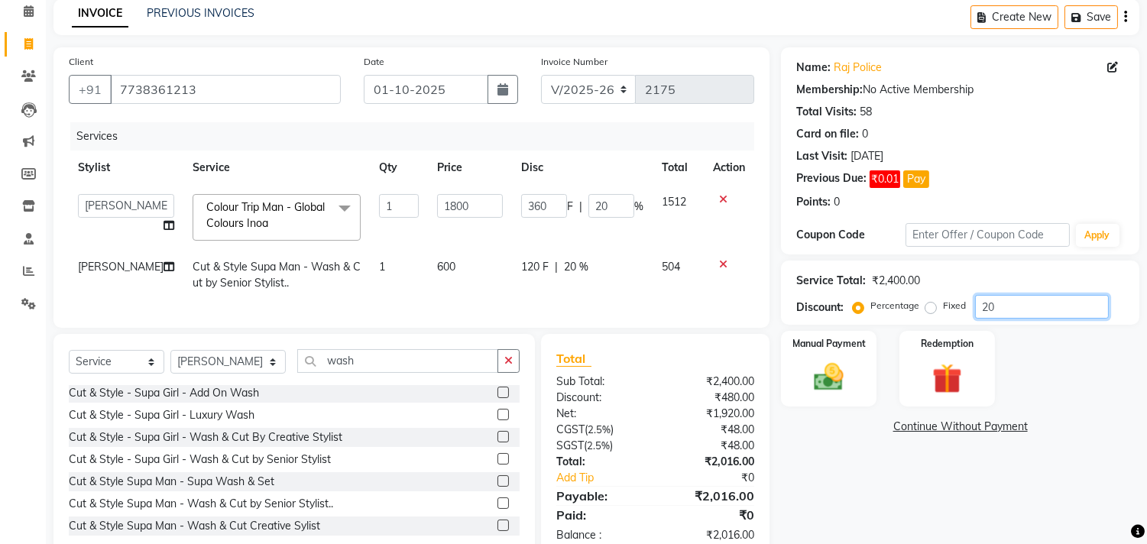
type input "20"
click at [691, 288] on td "504" at bounding box center [678, 275] width 51 height 50
select select "6883"
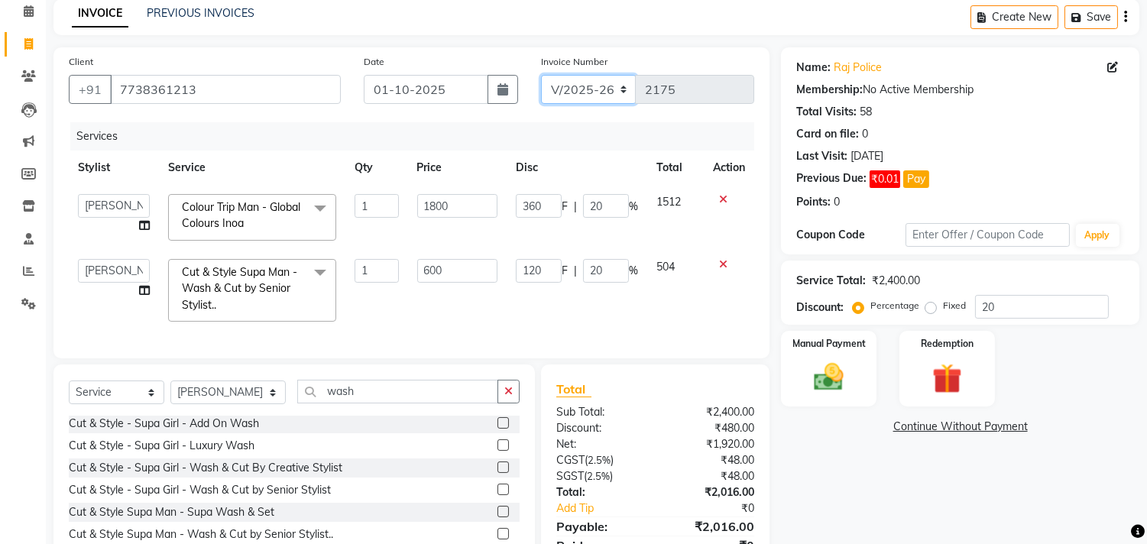
click at [612, 79] on select "V/2025 V/2025-26" at bounding box center [589, 89] width 96 height 29
select select "1463"
click at [541, 75] on select "V/2025 V/2025-26" at bounding box center [589, 89] width 96 height 29
type input "0186"
click at [845, 377] on img at bounding box center [829, 378] width 50 height 36
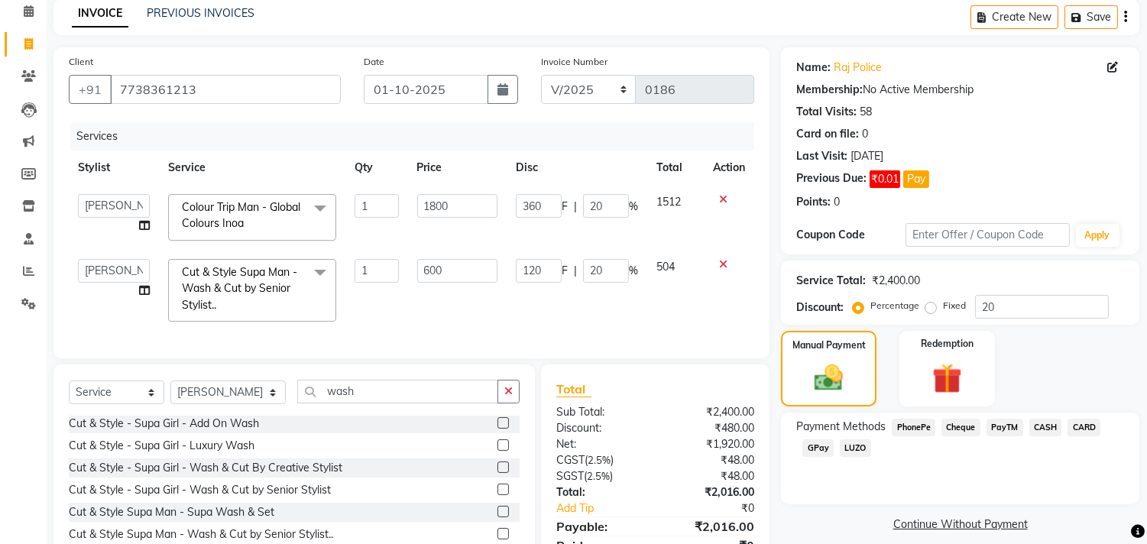
click at [1050, 426] on span "CASH" at bounding box center [1046, 428] width 33 height 18
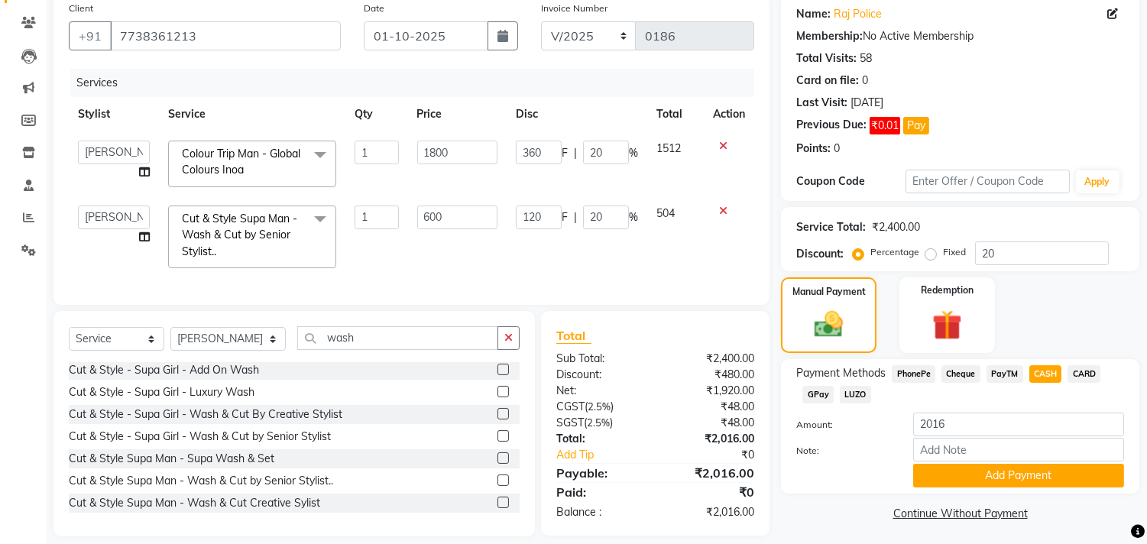
scroll to position [149, 0]
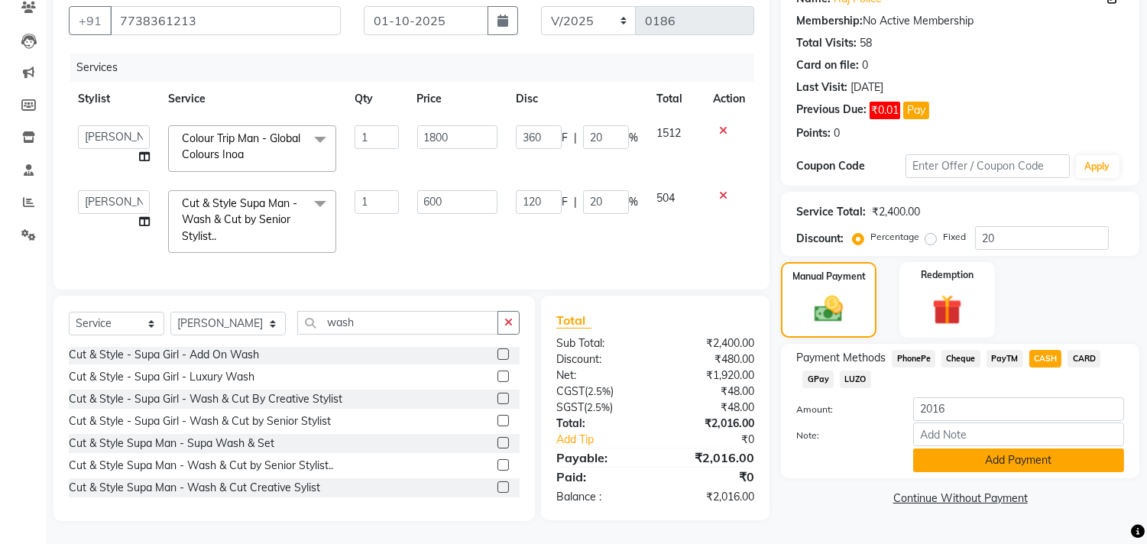
click at [1006, 449] on button "Add Payment" at bounding box center [1018, 461] width 211 height 24
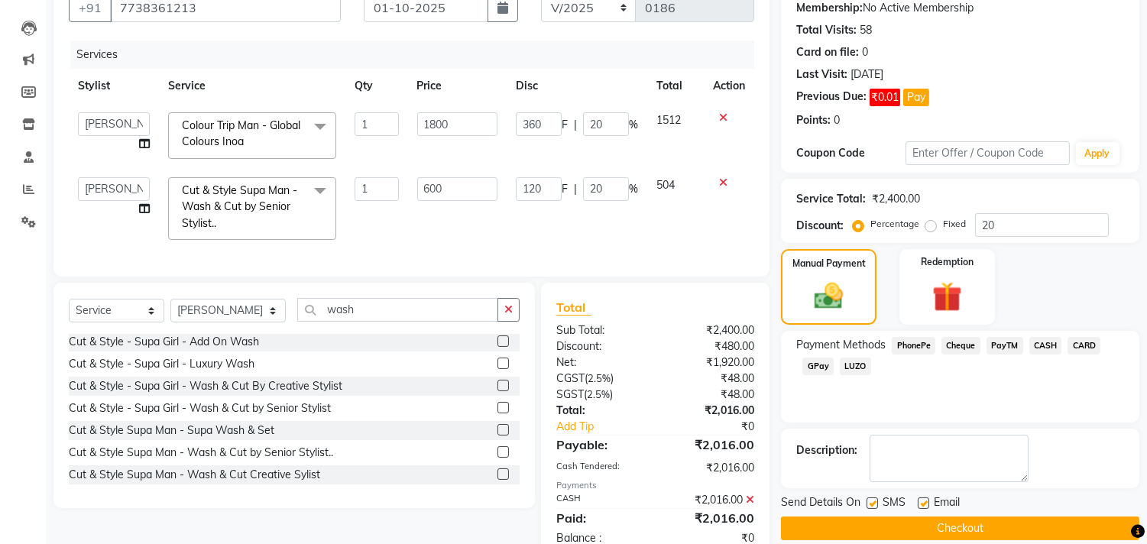
click at [922, 502] on label at bounding box center [923, 503] width 11 height 11
click at [922, 502] on input "checkbox" at bounding box center [923, 504] width 10 height 10
checkbox input "false"
click at [958, 522] on button "Checkout" at bounding box center [960, 529] width 359 height 24
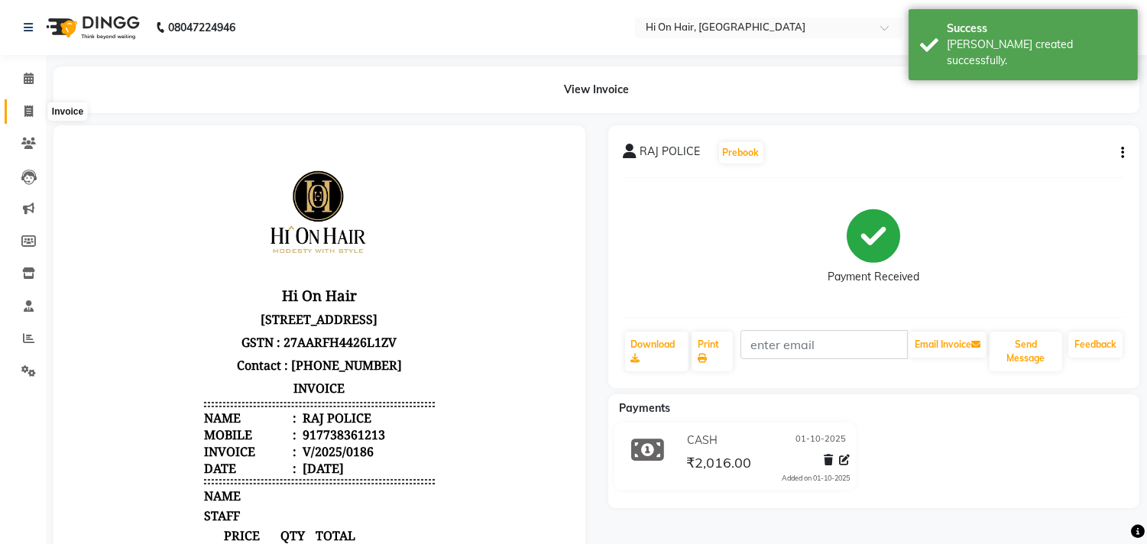
click at [24, 112] on icon at bounding box center [28, 110] width 8 height 11
select select "535"
select select "service"
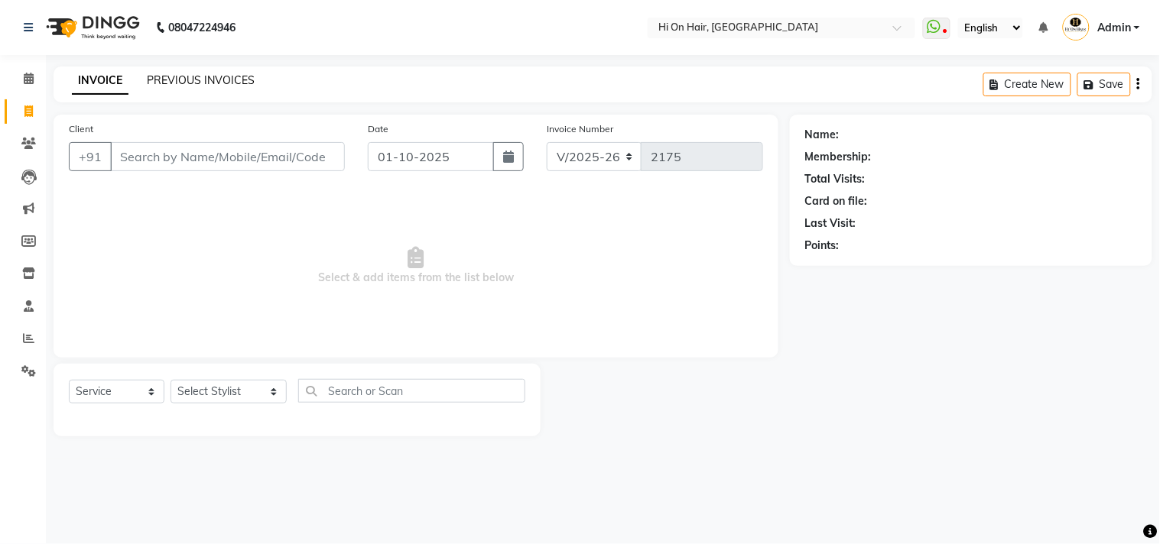
click at [211, 84] on link "PREVIOUS INVOICES" at bounding box center [201, 80] width 108 height 14
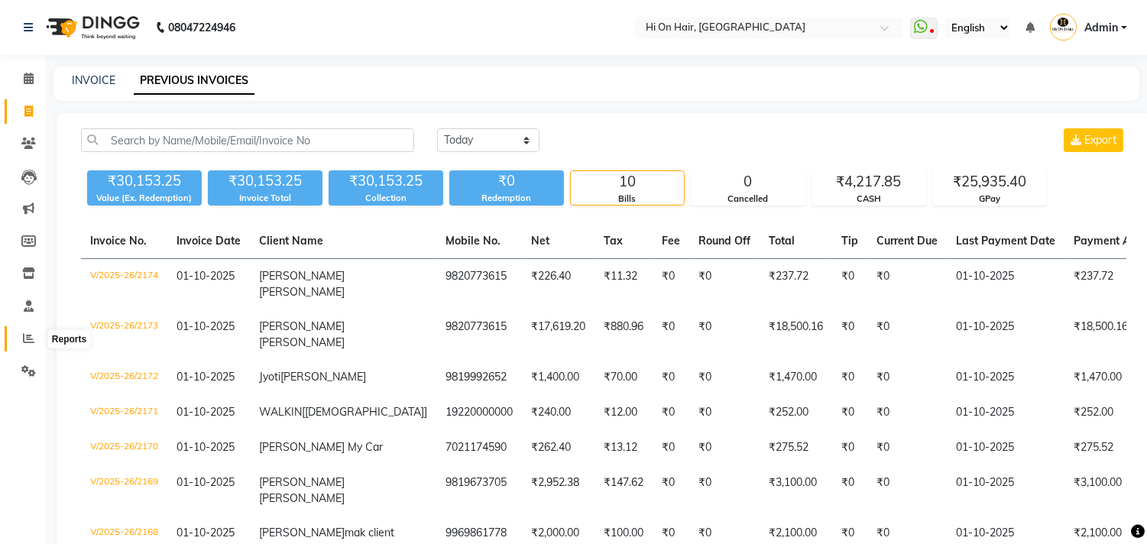
click at [24, 342] on icon at bounding box center [28, 338] width 11 height 11
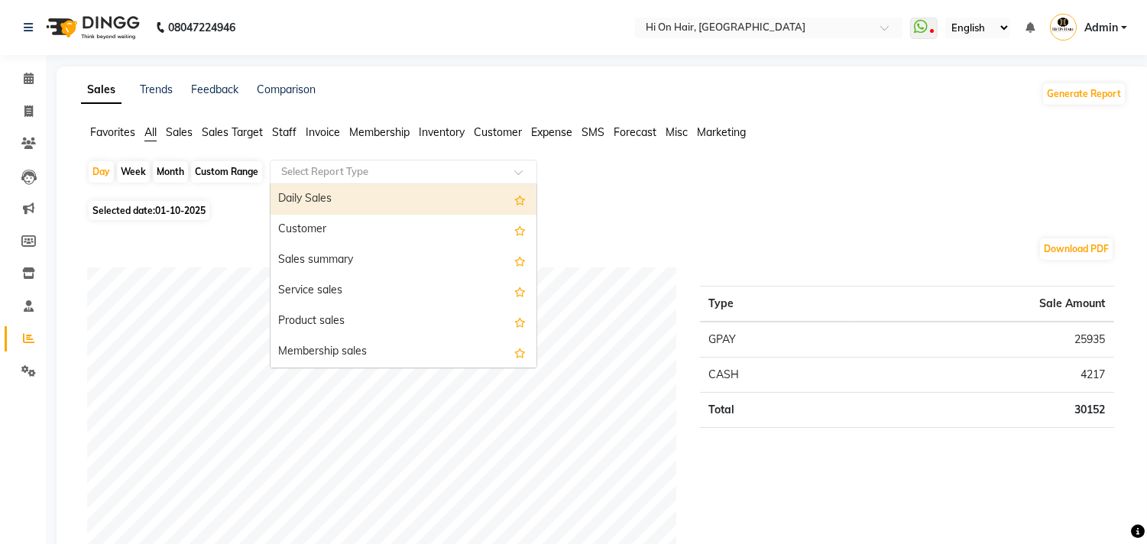
click at [367, 173] on input "text" at bounding box center [388, 171] width 220 height 15
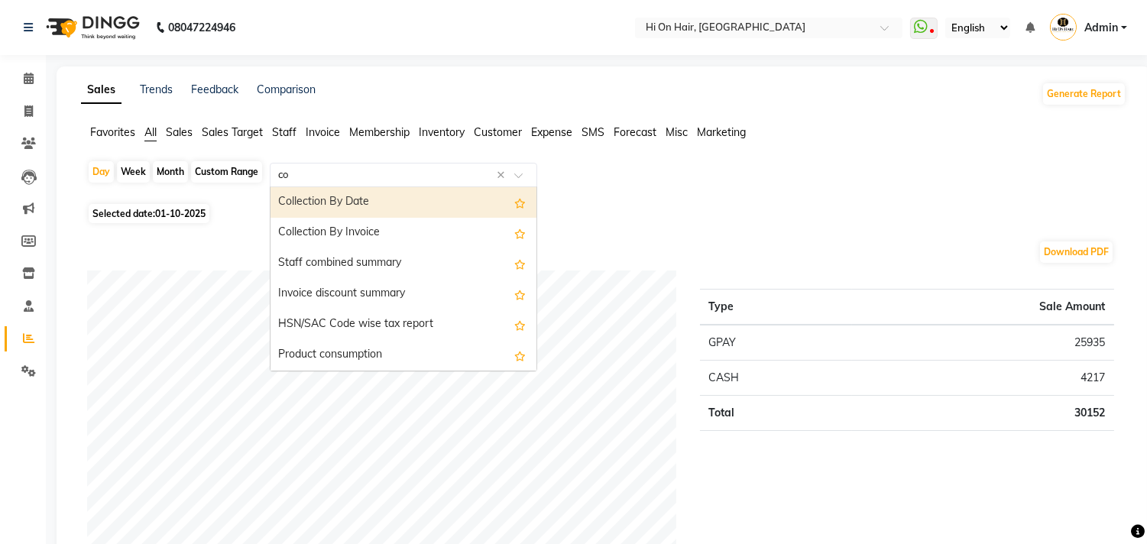
type input "com"
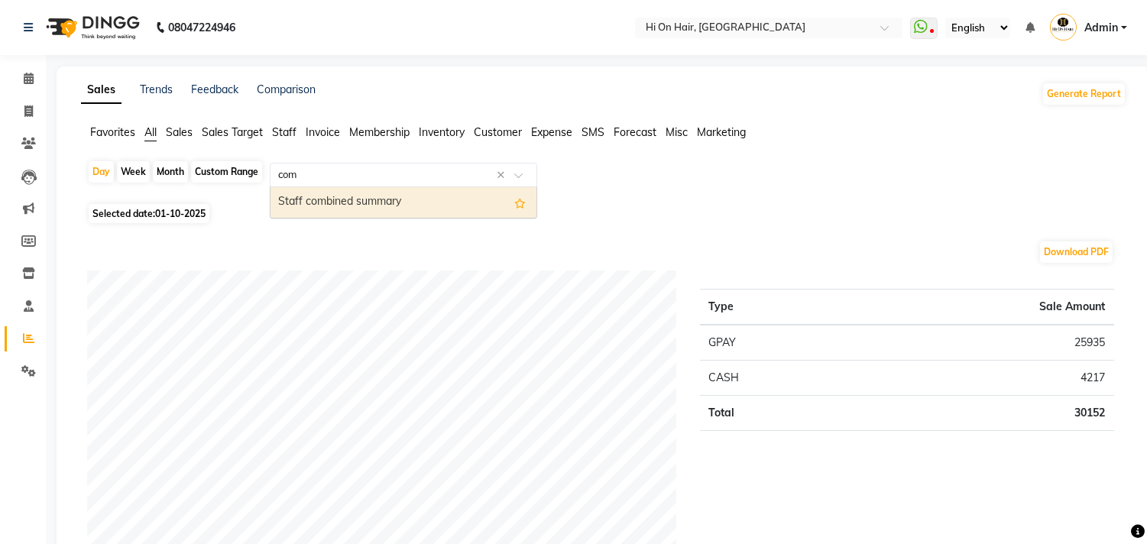
click at [373, 211] on div "Staff combined summary" at bounding box center [404, 202] width 266 height 31
select select "full_report"
select select "csv"
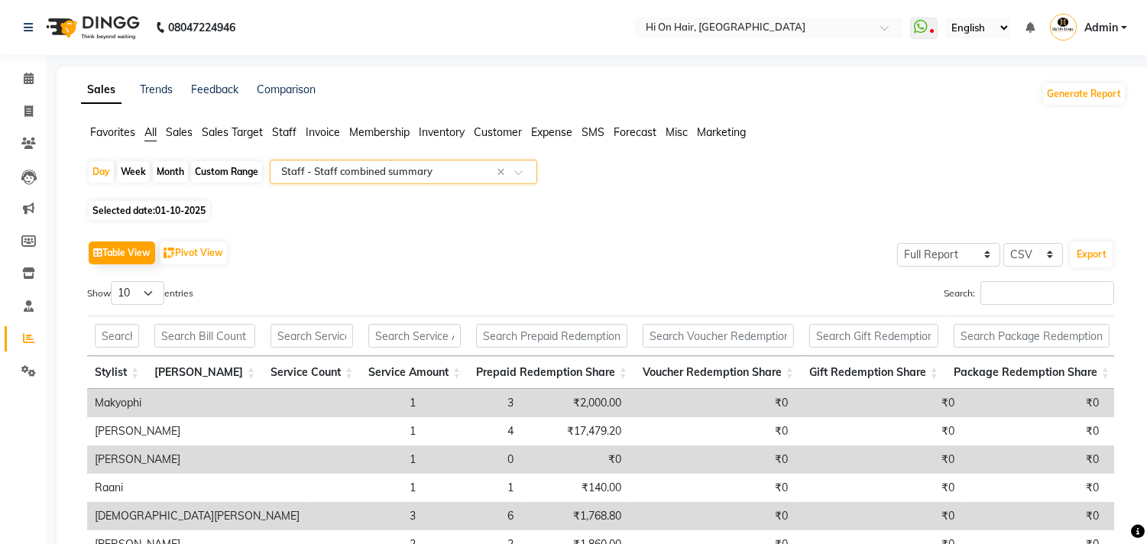
click at [169, 166] on div "Month" at bounding box center [170, 171] width 35 height 21
select select "10"
select select "2025"
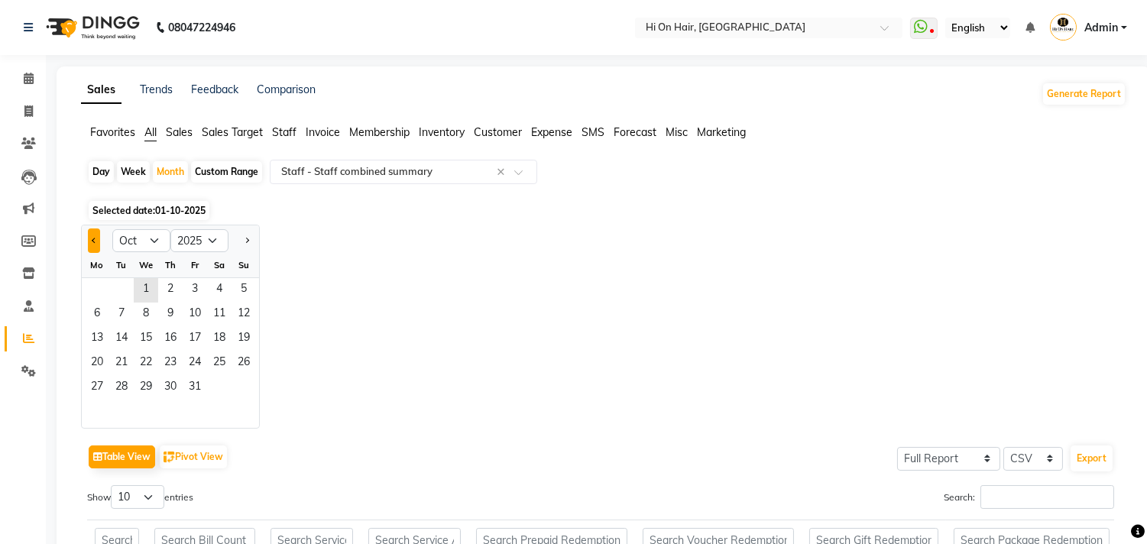
click at [92, 235] on button "Previous month" at bounding box center [94, 241] width 12 height 24
select select "9"
click at [101, 292] on span "1" at bounding box center [97, 290] width 24 height 24
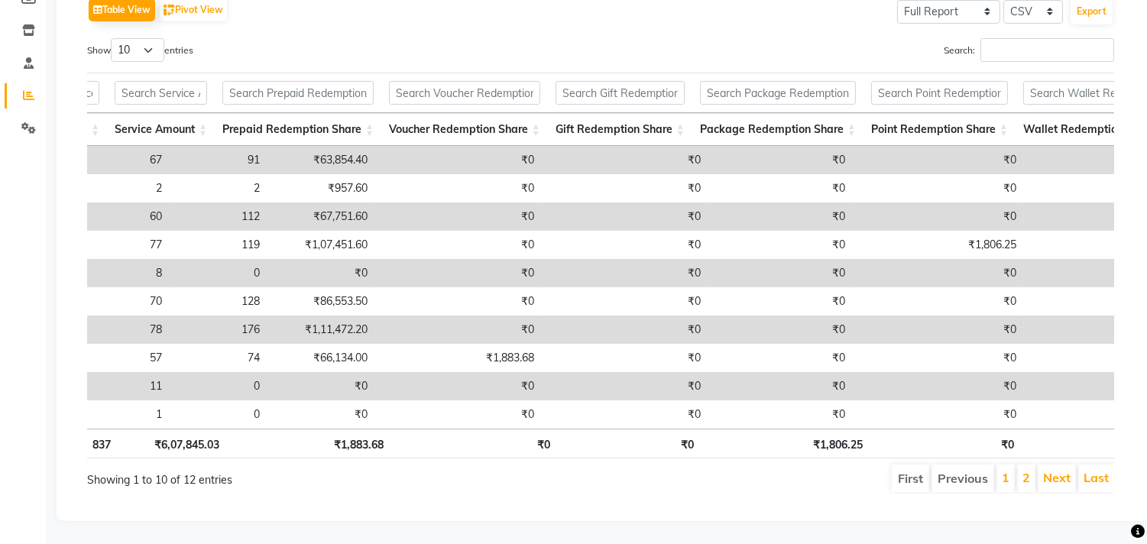
scroll to position [0, 219]
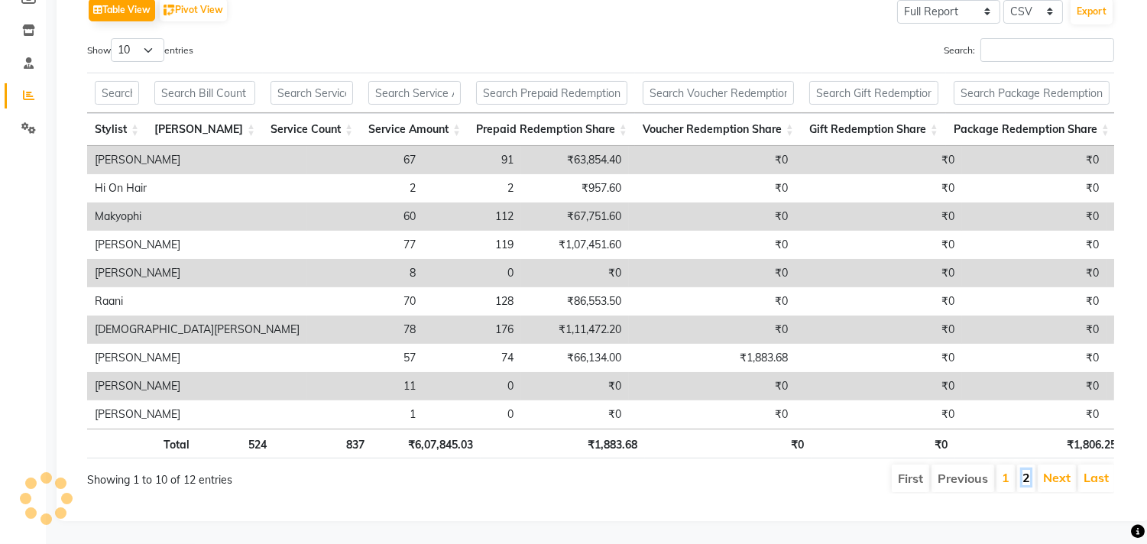
click at [1029, 470] on link "2" at bounding box center [1027, 477] width 8 height 15
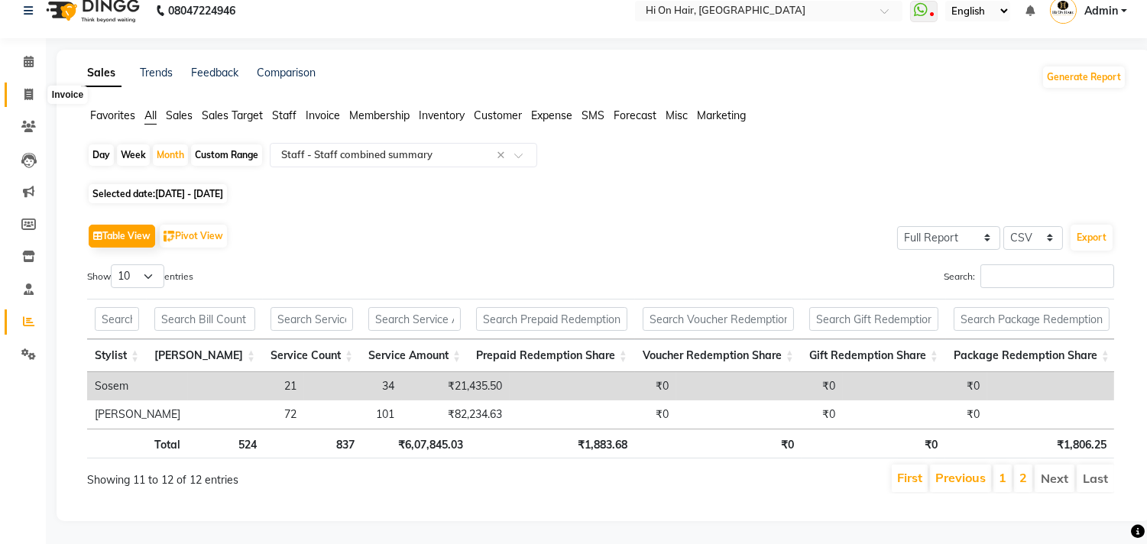
click at [34, 86] on span at bounding box center [28, 95] width 27 height 18
select select "service"
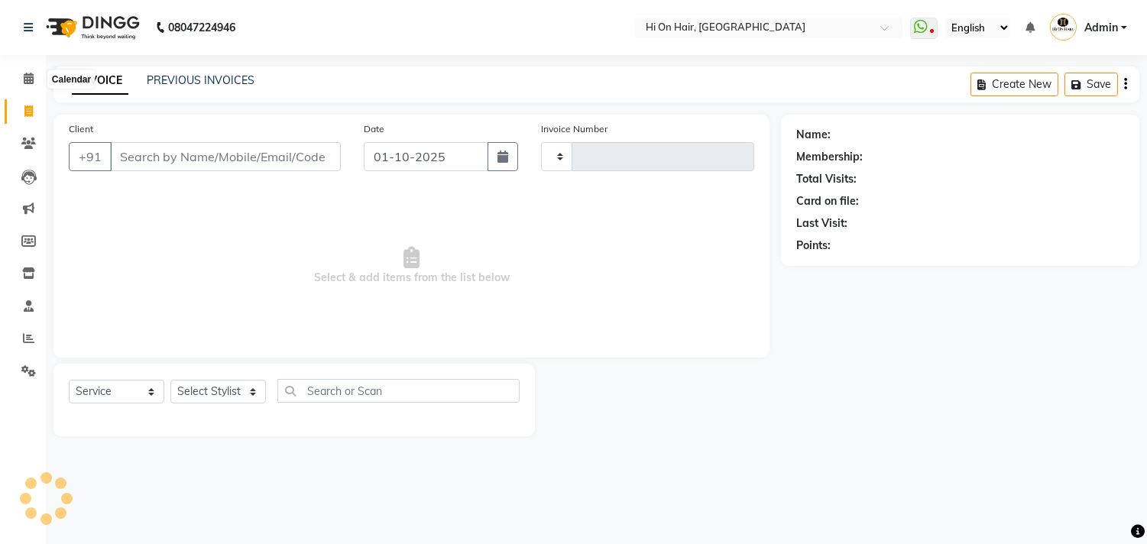
type input "2175"
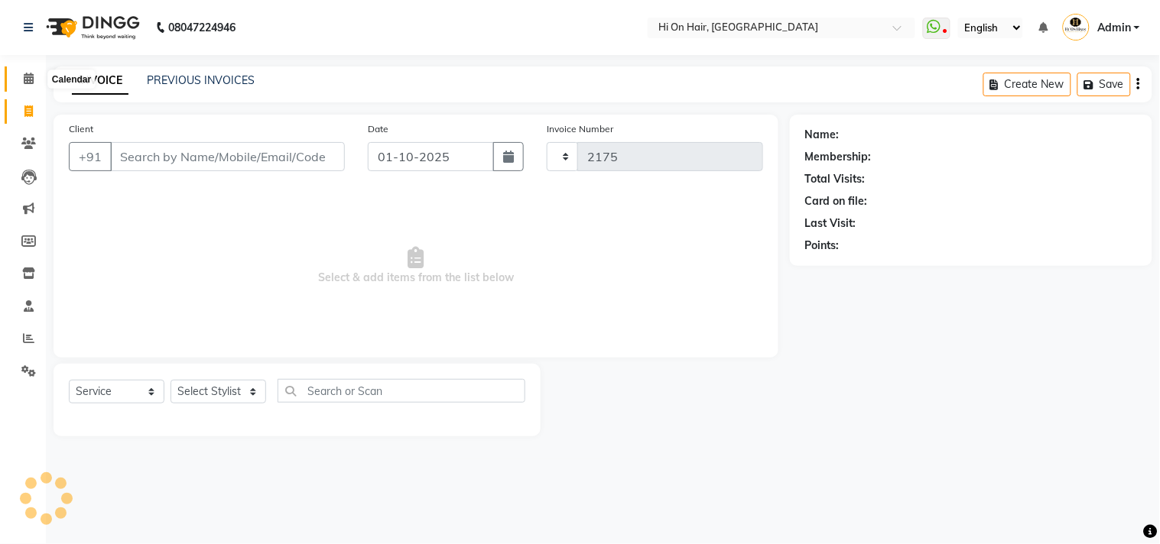
select select "535"
click at [230, 84] on link "PREVIOUS INVOICES" at bounding box center [201, 80] width 108 height 14
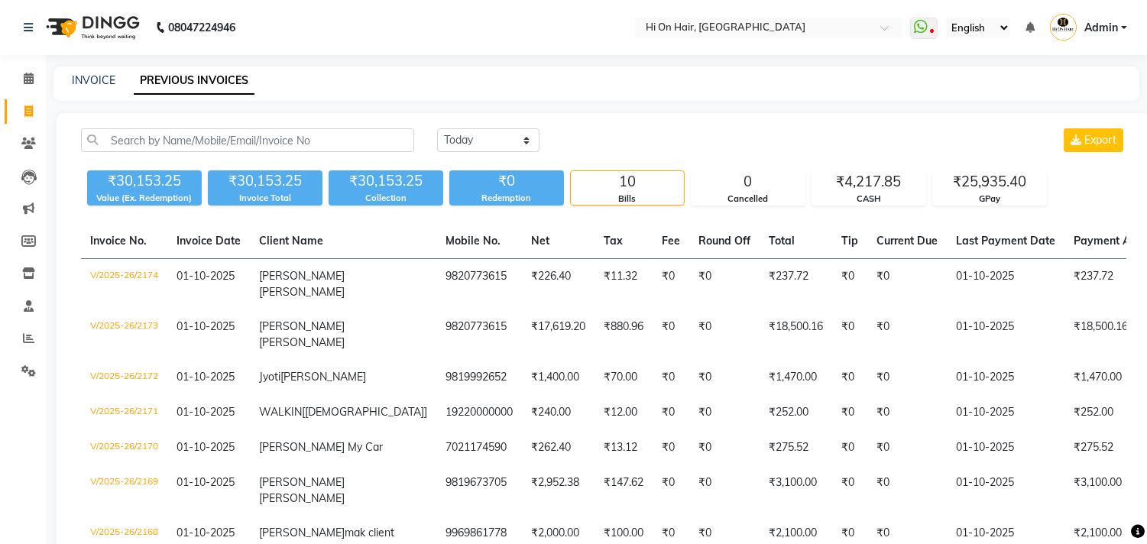
click at [777, 105] on main "INVOICE PREVIOUS INVOICES Today Yesterday Custom Range Export ₹30,153.25 Value …" at bounding box center [597, 419] width 1102 height 704
